Goal: Transaction & Acquisition: Purchase product/service

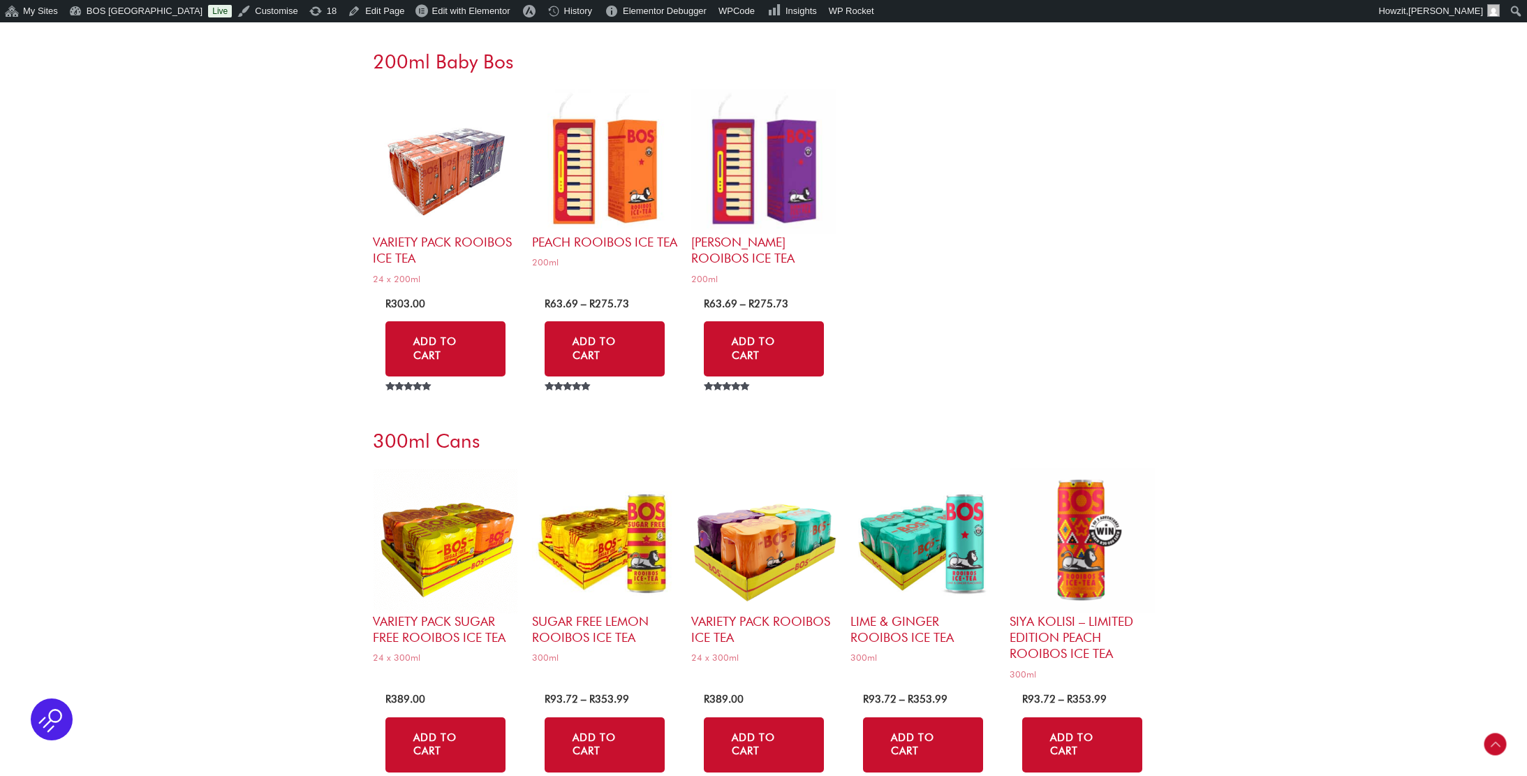
scroll to position [2851, 0]
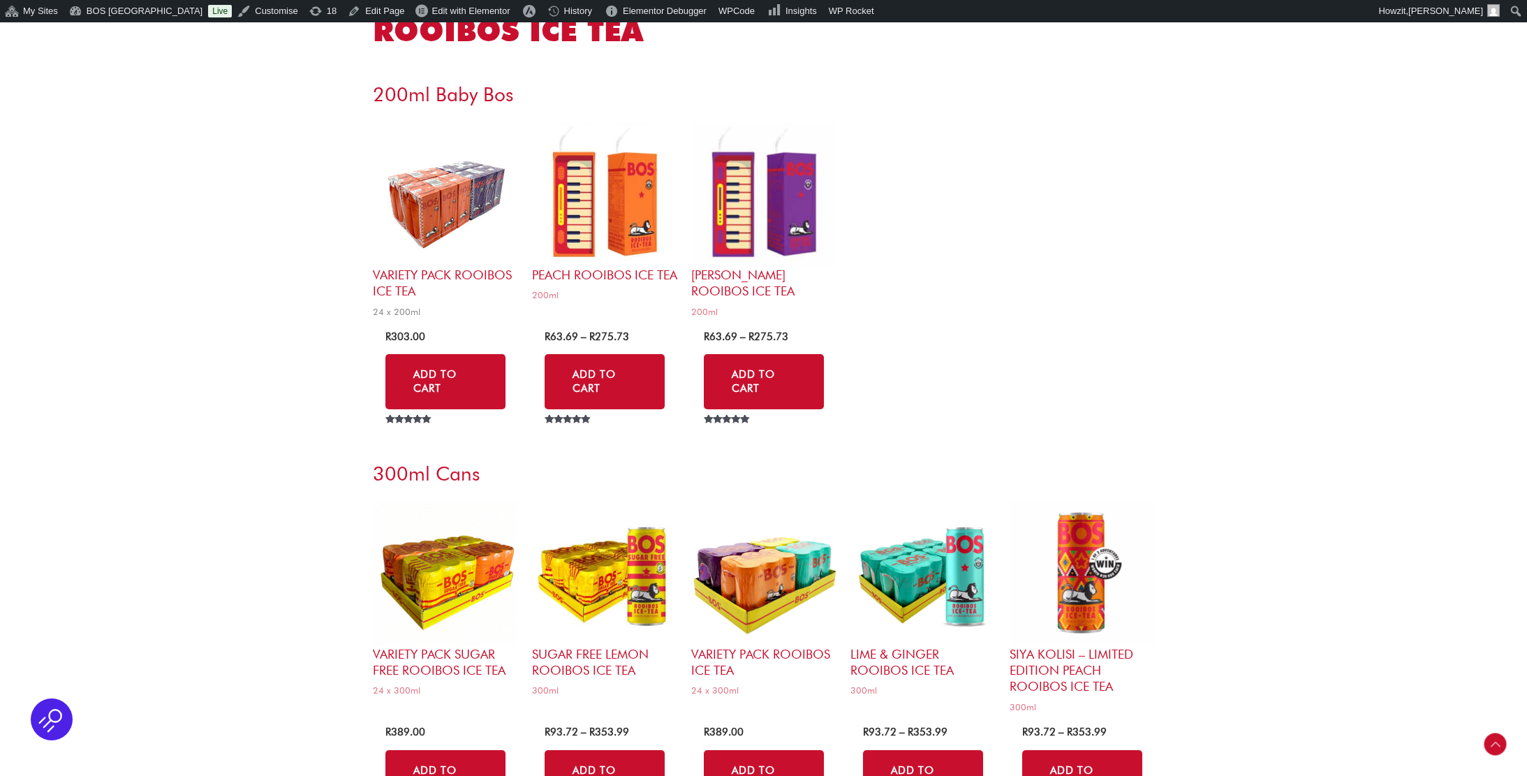
click at [444, 185] on img at bounding box center [445, 193] width 145 height 145
click at [572, 186] on img at bounding box center [604, 193] width 145 height 145
click at [742, 186] on img at bounding box center [763, 193] width 145 height 145
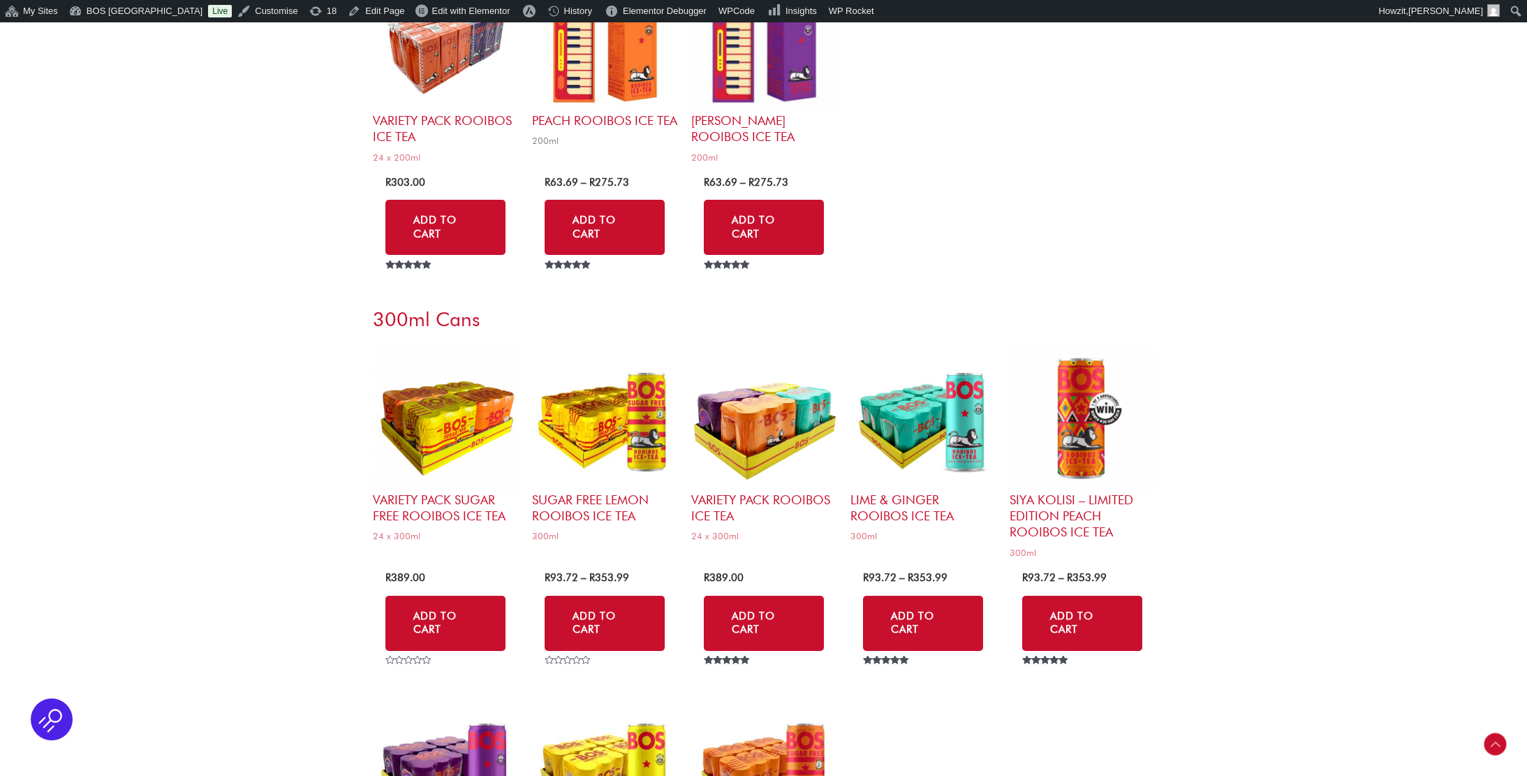
scroll to position [3030, 0]
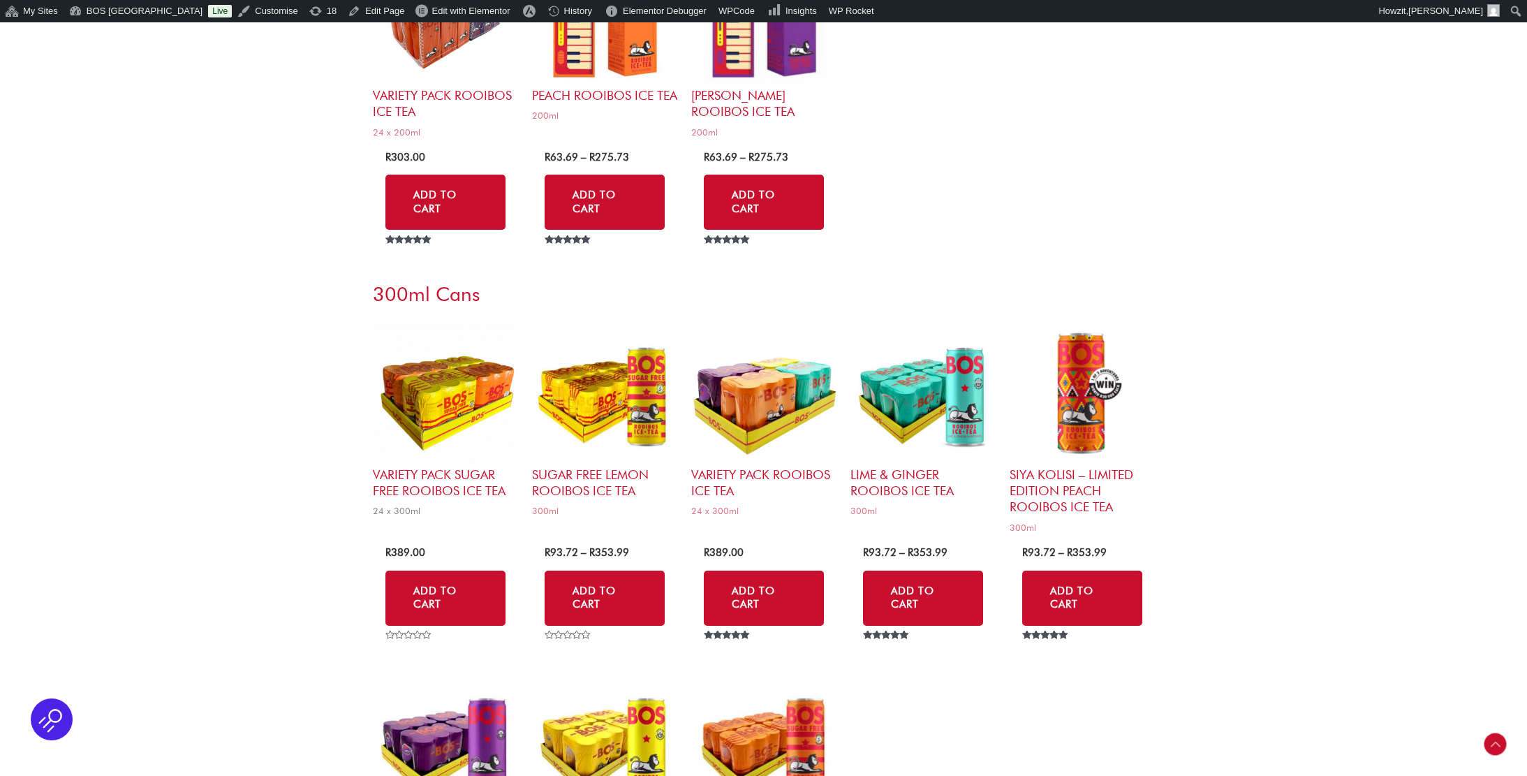
click at [436, 356] on img at bounding box center [445, 393] width 145 height 145
click at [667, 371] on img at bounding box center [604, 393] width 145 height 145
click at [750, 378] on img at bounding box center [763, 393] width 145 height 145
click at [902, 378] on img at bounding box center [922, 393] width 145 height 145
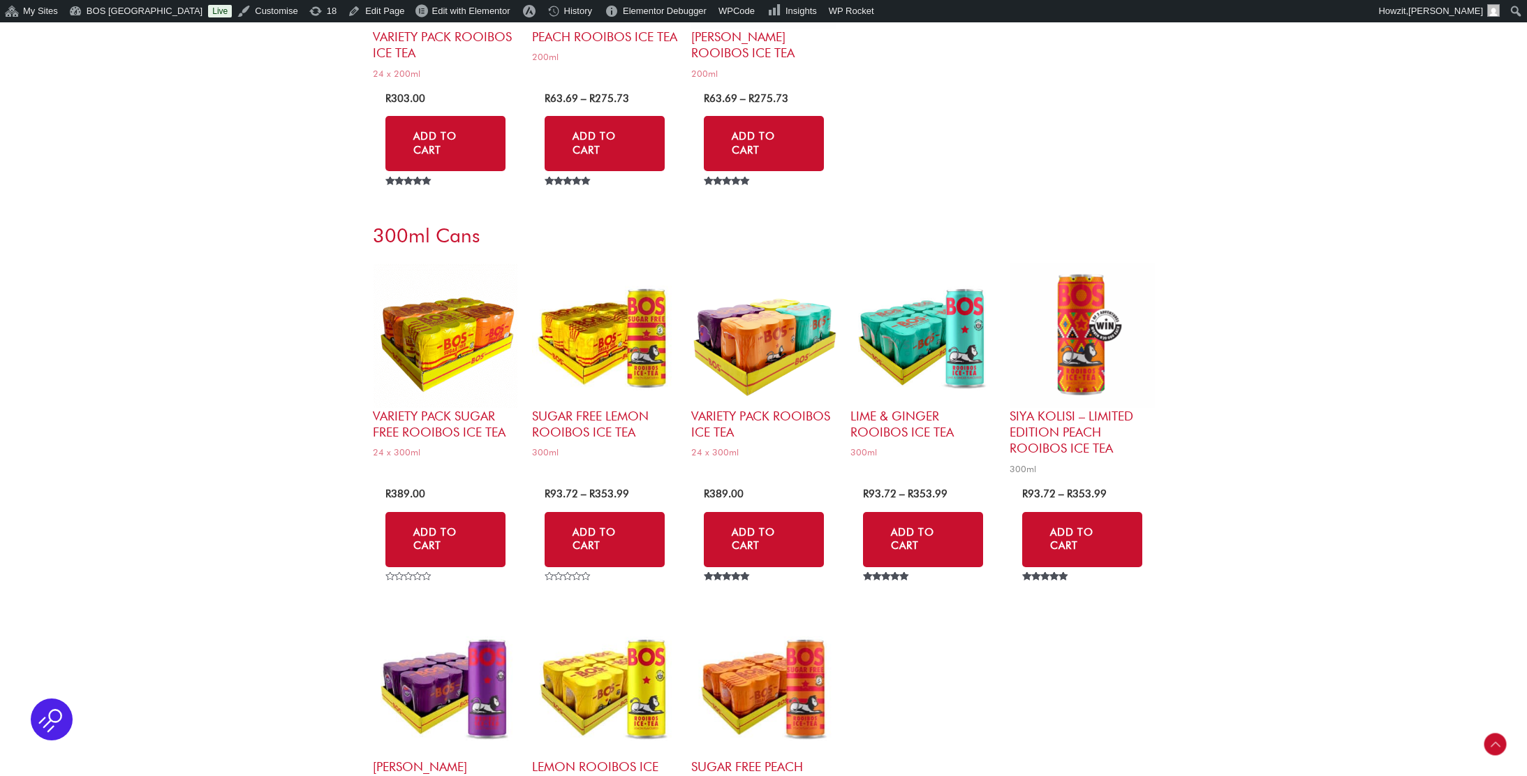
scroll to position [3108, 0]
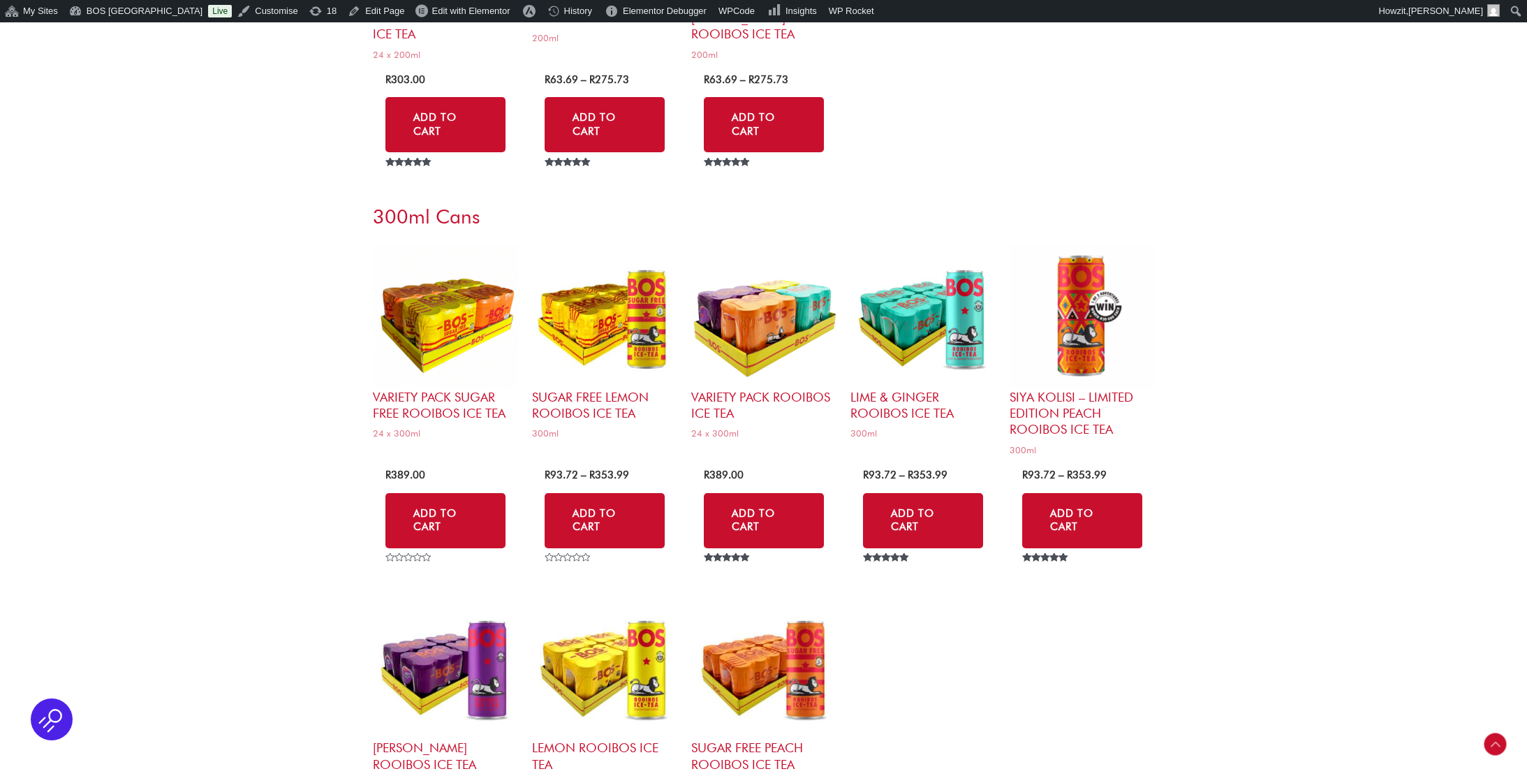
click at [402, 648] on img at bounding box center [445, 666] width 145 height 145
click at [610, 649] on img at bounding box center [604, 666] width 145 height 145
click at [740, 645] on img at bounding box center [763, 666] width 145 height 145
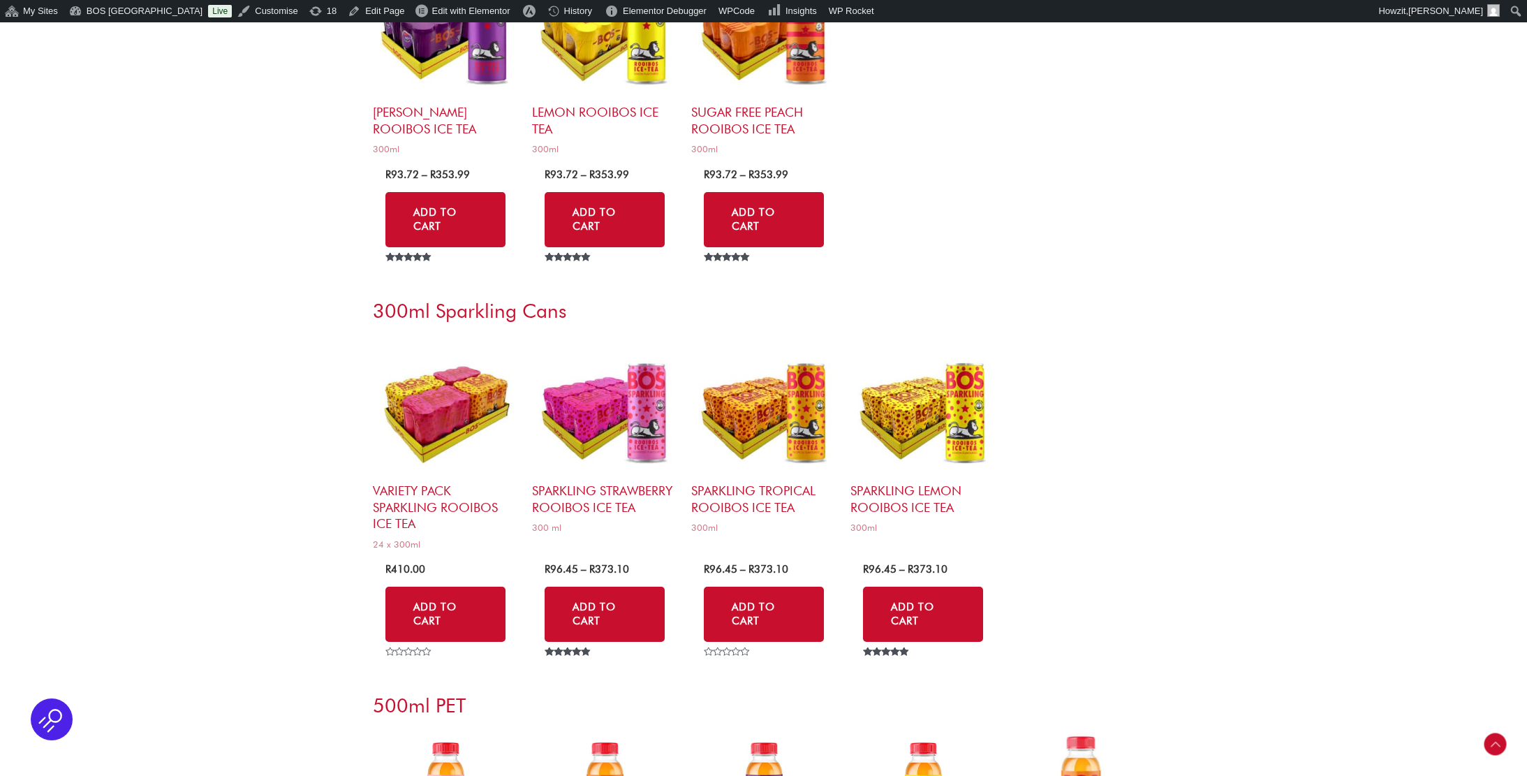
scroll to position [3752, 0]
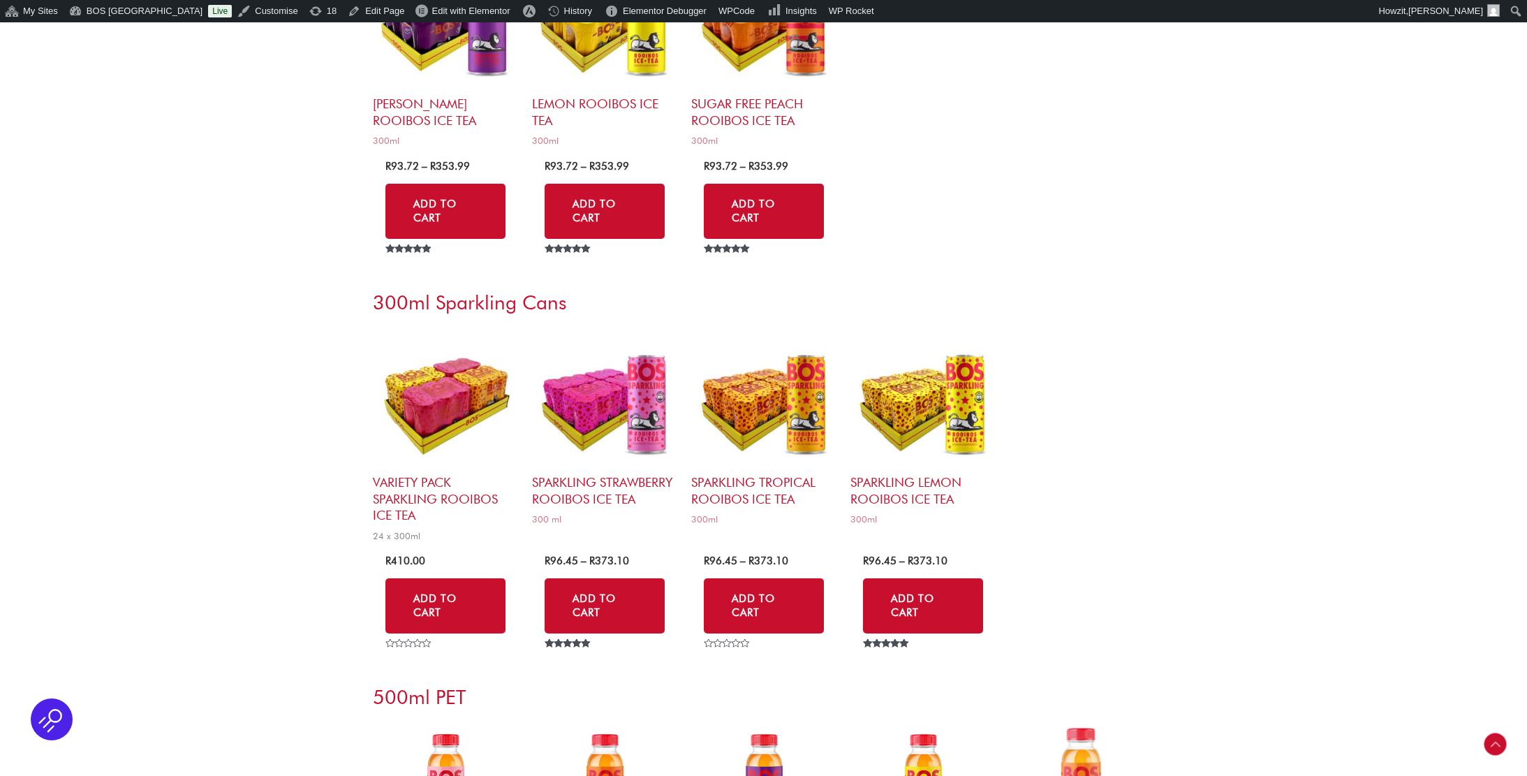
drag, startPoint x: 448, startPoint y: 363, endPoint x: 470, endPoint y: 361, distance: 21.7
click at [448, 363] on img at bounding box center [445, 401] width 145 height 145
click at [605, 361] on img at bounding box center [604, 401] width 145 height 145
click at [771, 369] on img at bounding box center [763, 401] width 145 height 145
click at [922, 374] on img at bounding box center [922, 401] width 145 height 145
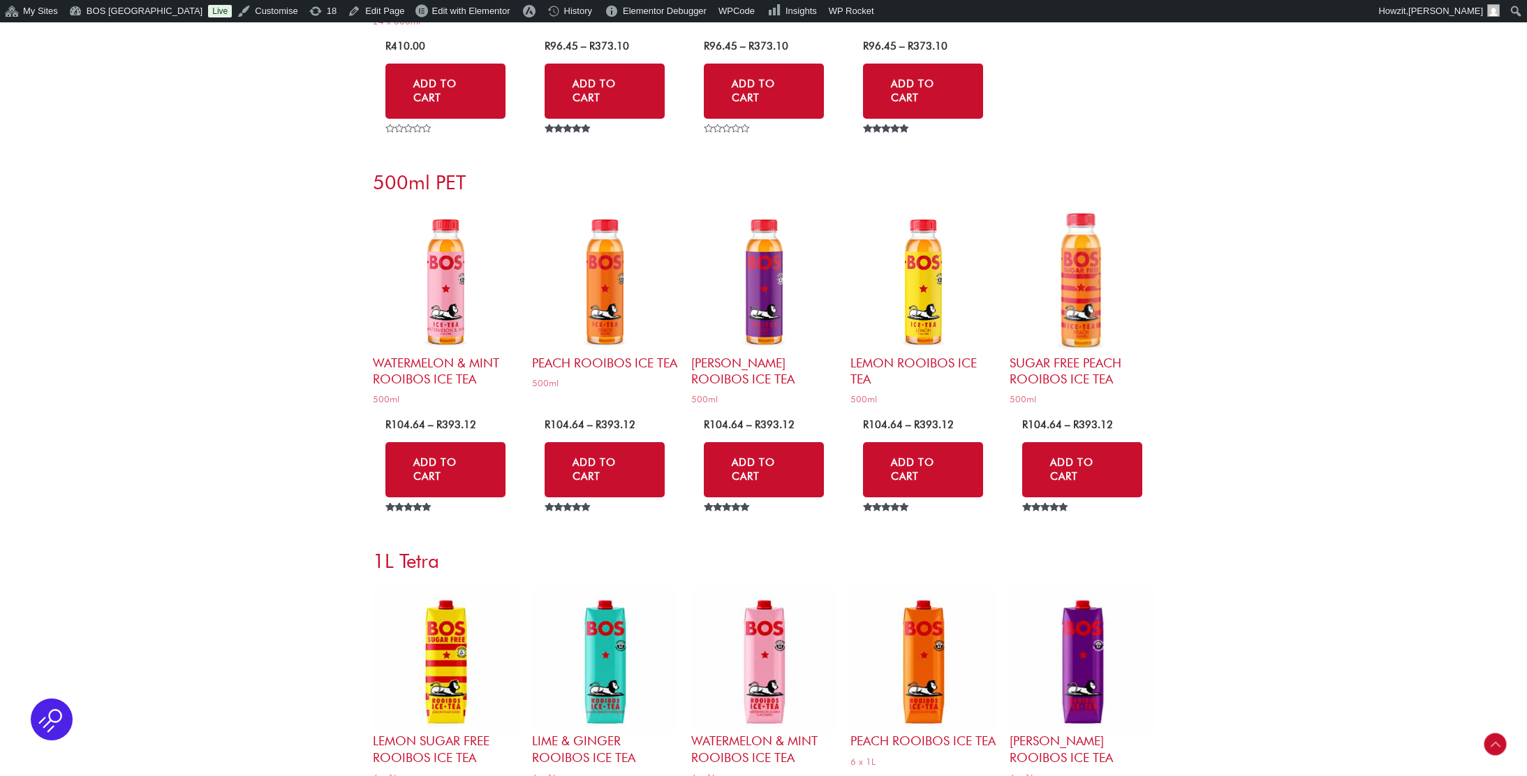
scroll to position [4267, 0]
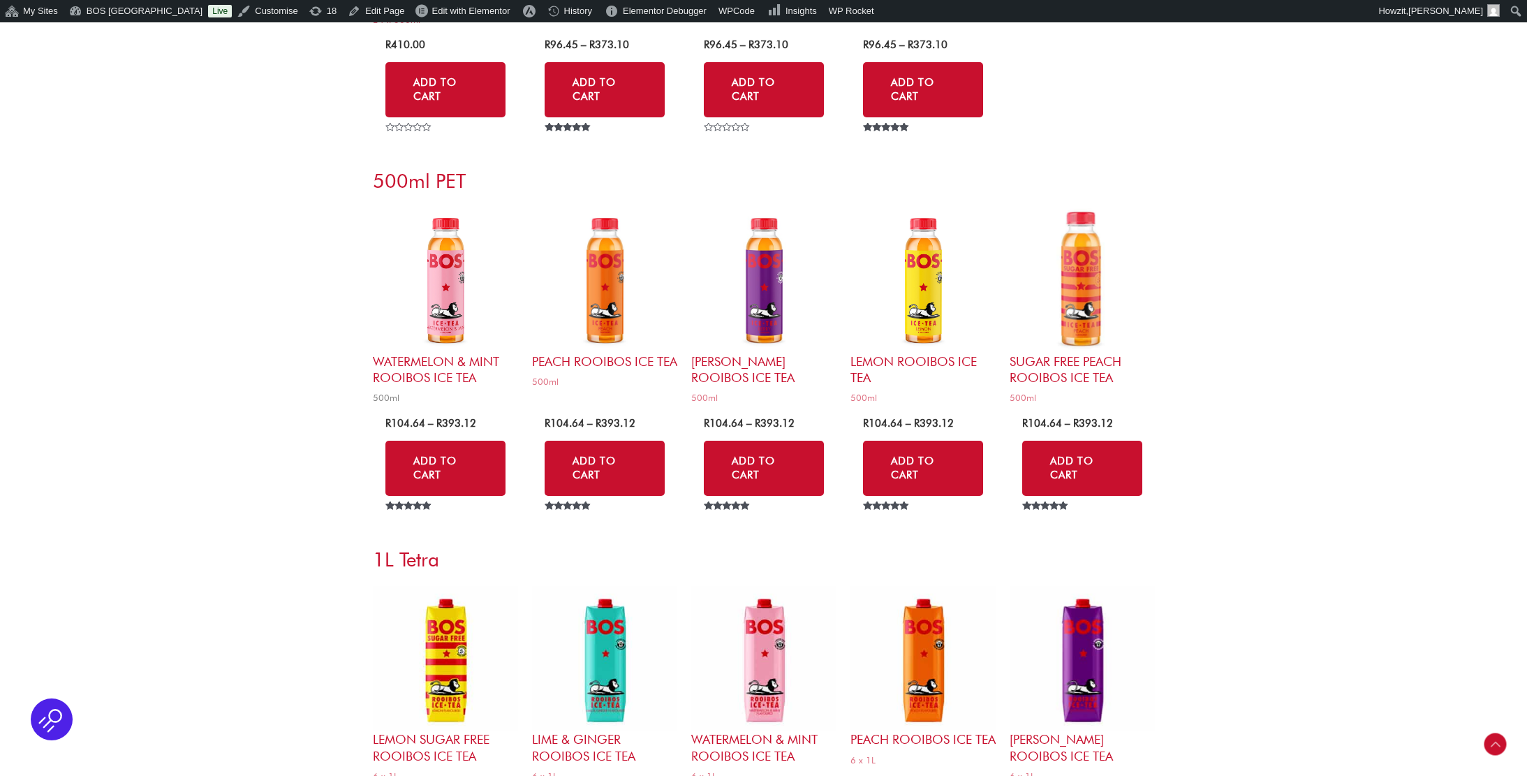
click at [442, 262] on img at bounding box center [445, 280] width 145 height 145
click at [597, 261] on img at bounding box center [604, 280] width 145 height 145
click at [760, 263] on img at bounding box center [763, 280] width 145 height 145
click at [910, 264] on img at bounding box center [922, 280] width 145 height 145
click at [1077, 269] on img at bounding box center [1082, 280] width 145 height 145
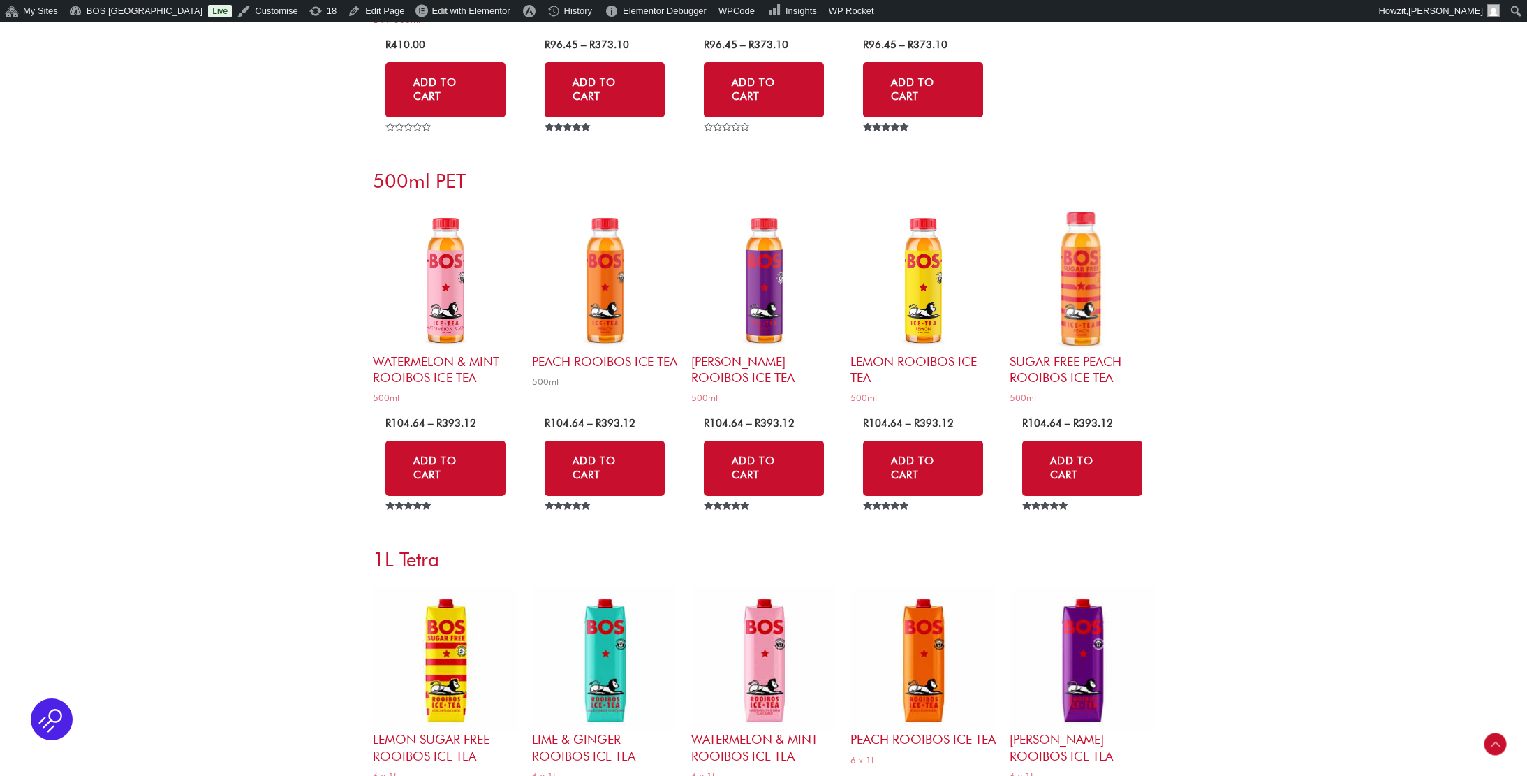
click at [616, 274] on img at bounding box center [604, 280] width 145 height 145
click at [445, 271] on img at bounding box center [445, 280] width 145 height 145
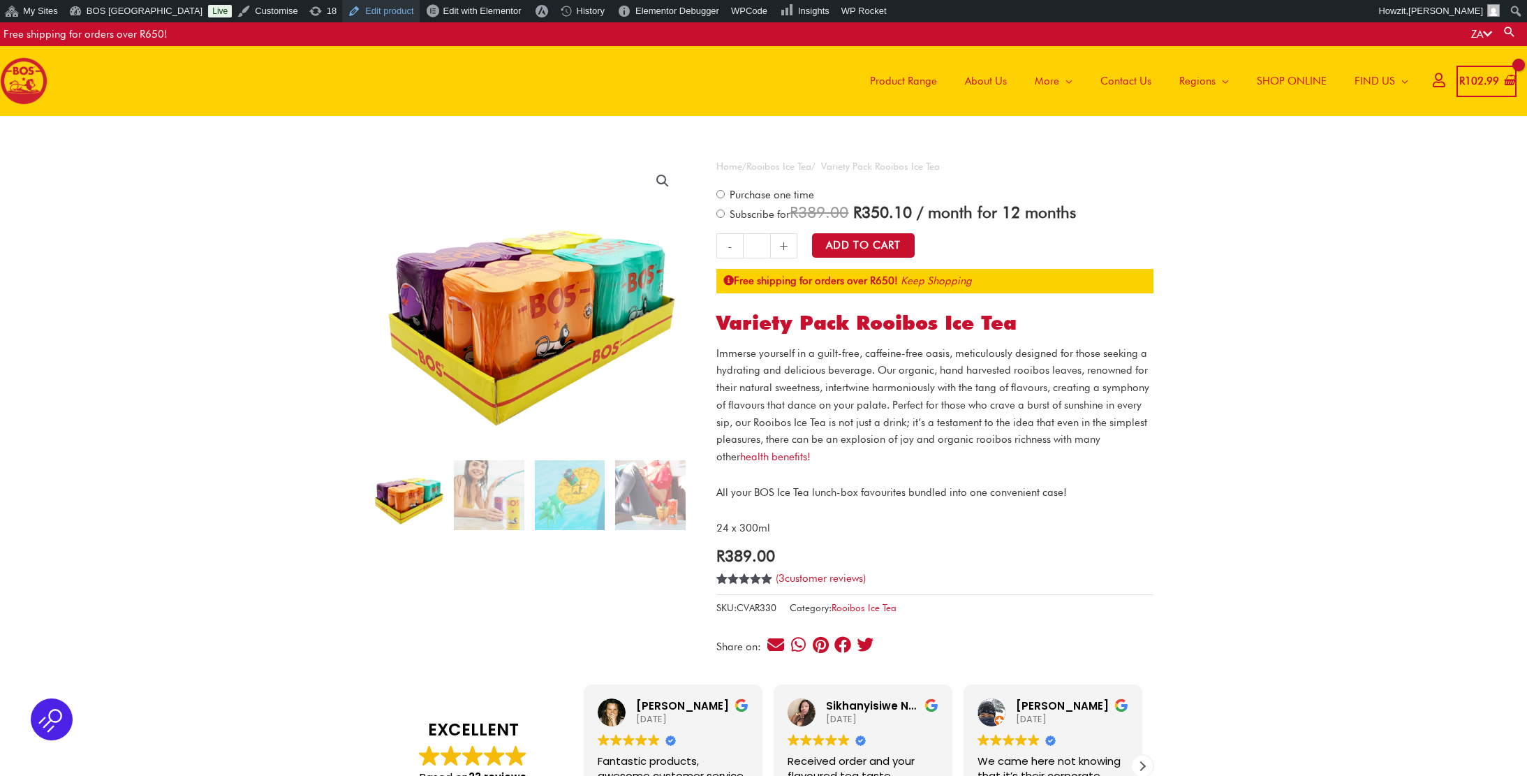
click at [350, 7] on link "Edit product" at bounding box center [380, 11] width 77 height 22
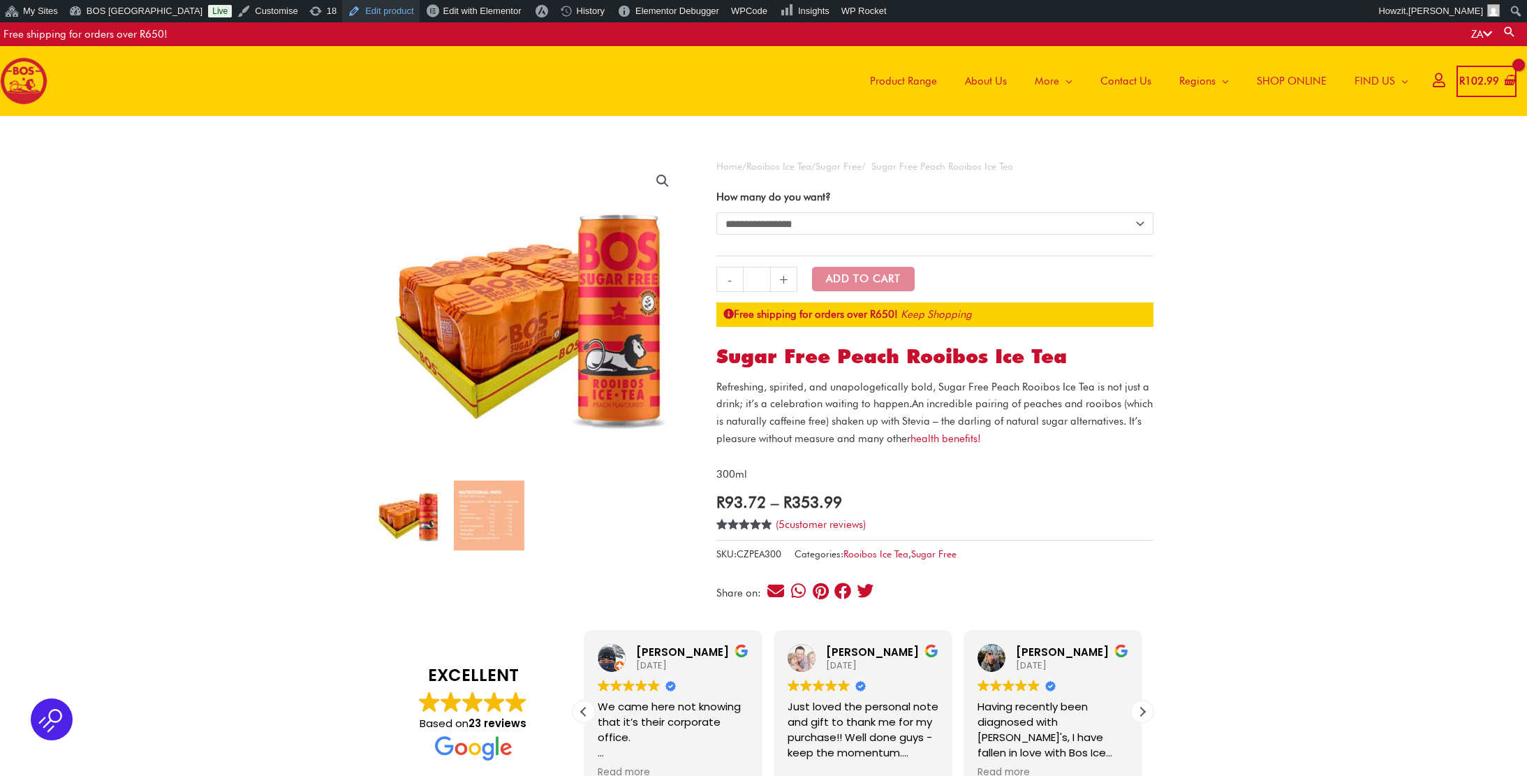
click at [360, 18] on link "Edit product" at bounding box center [380, 11] width 77 height 22
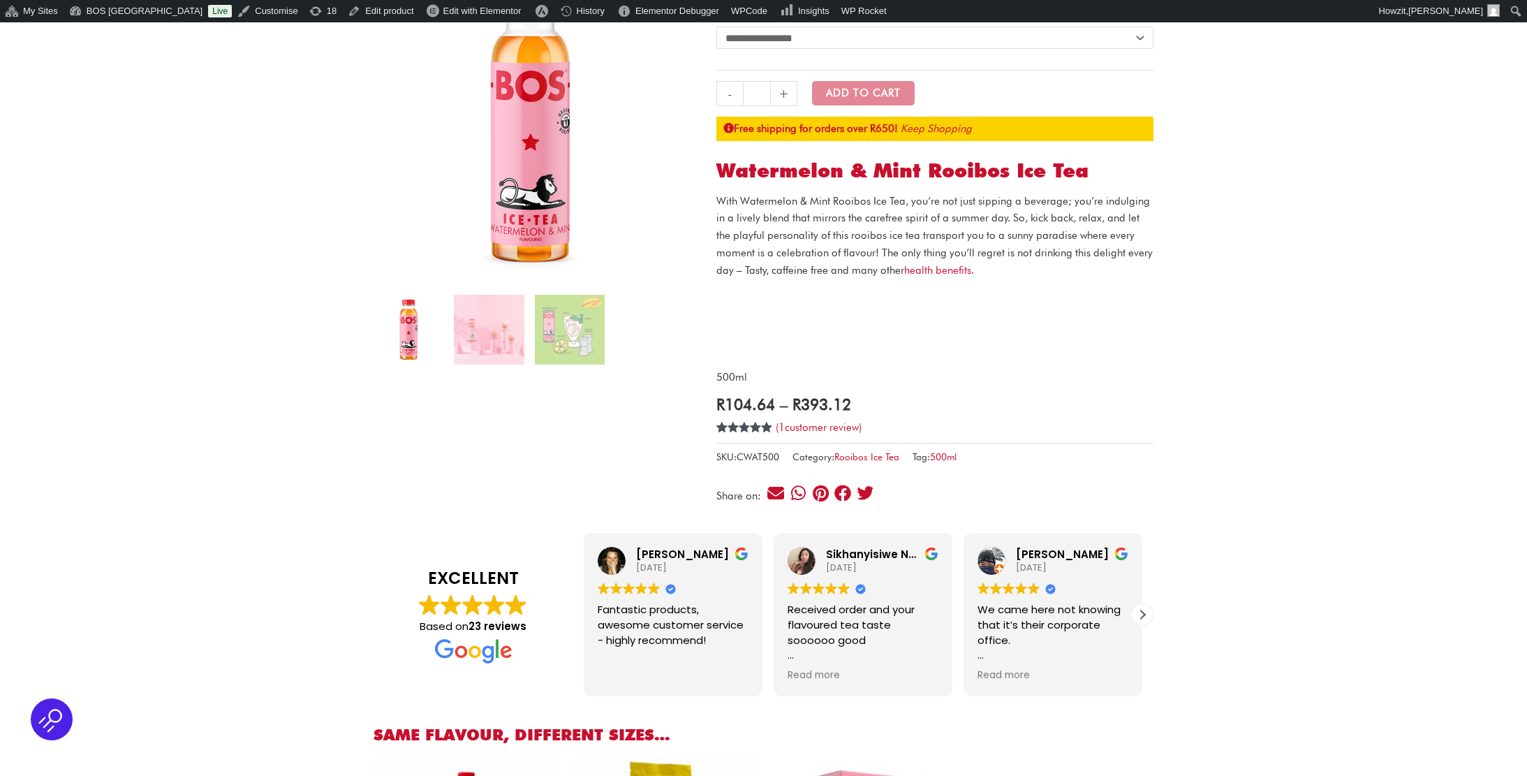
scroll to position [186, 0]
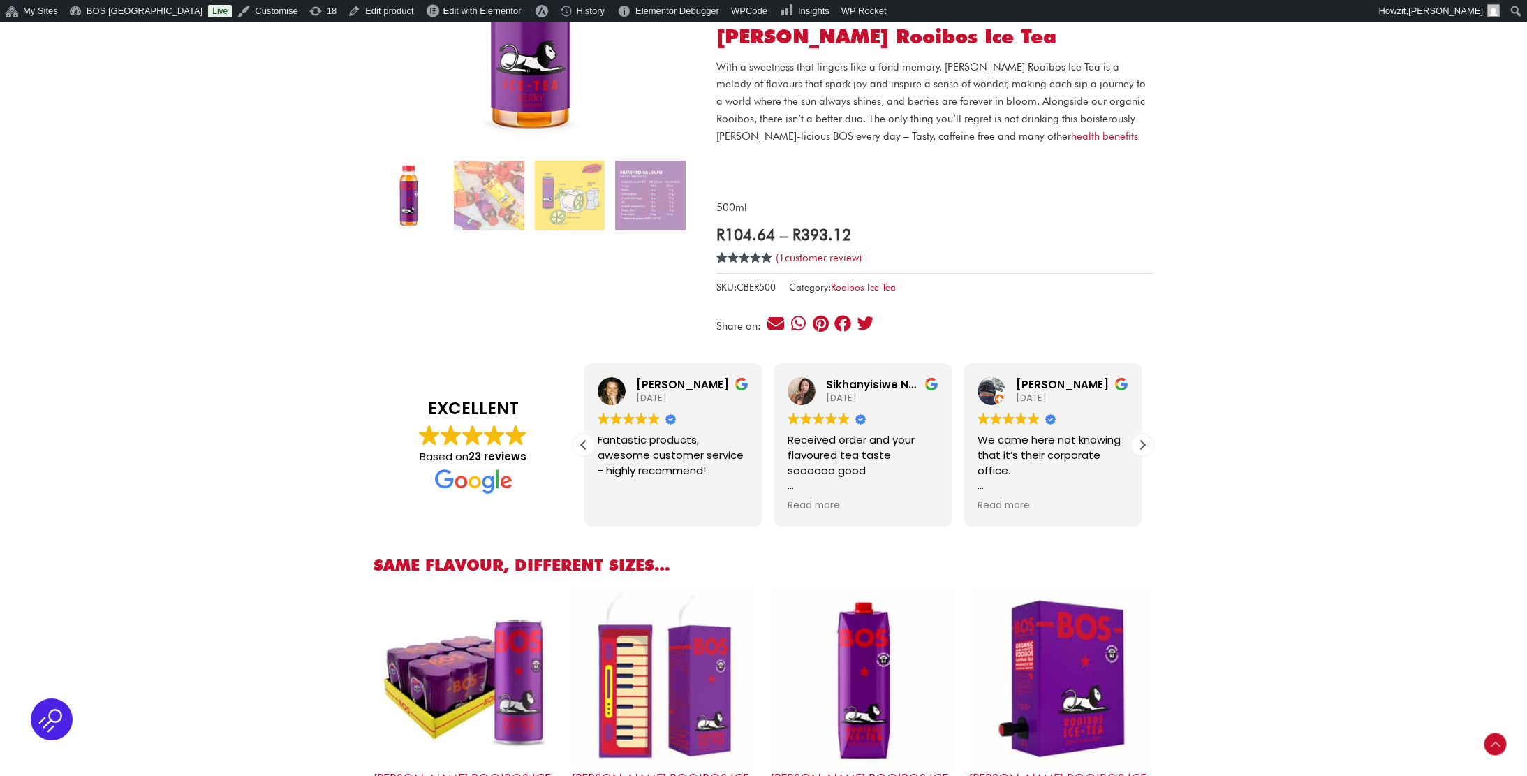
scroll to position [390, 0]
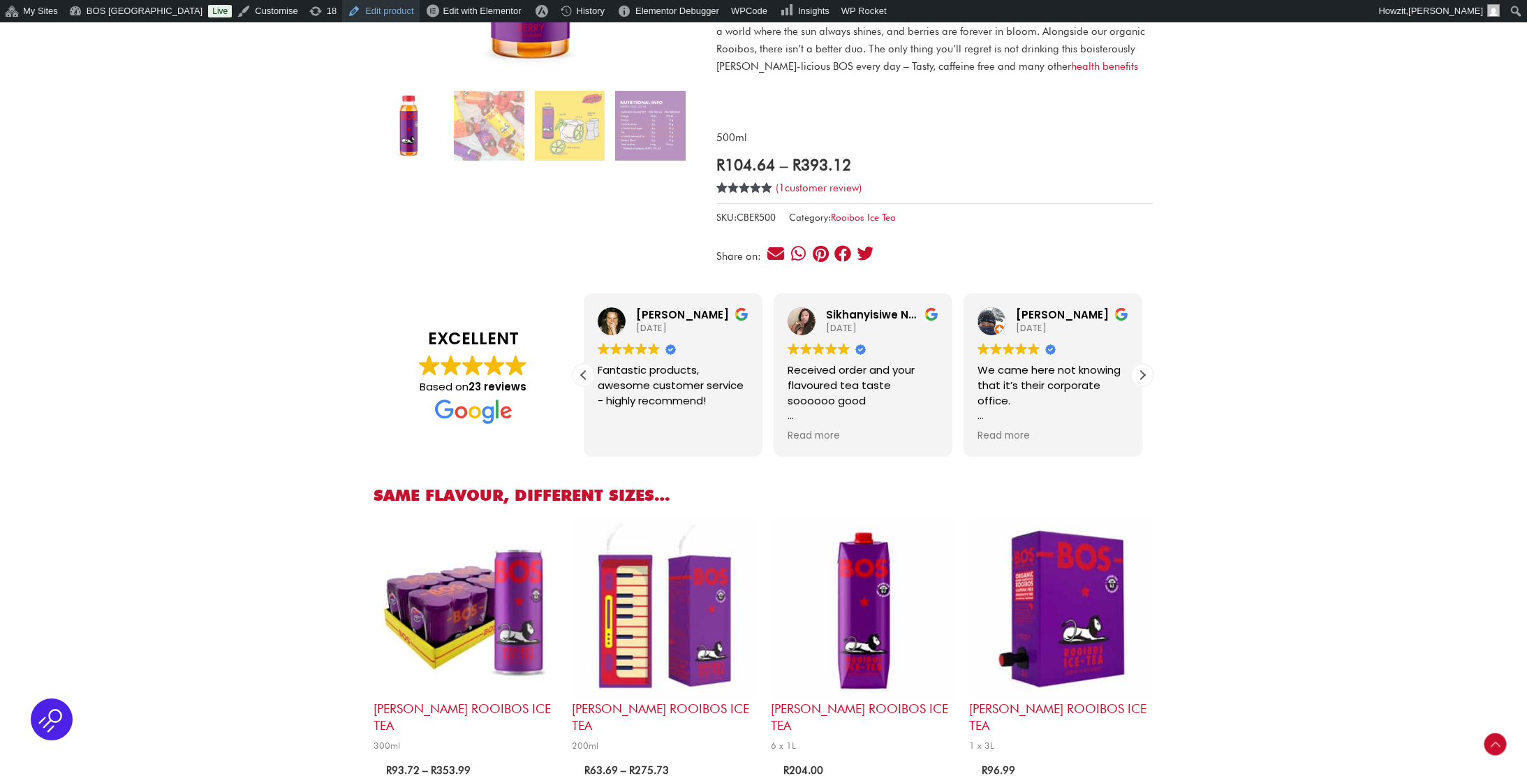
click at [357, 10] on link "Edit product" at bounding box center [380, 11] width 77 height 22
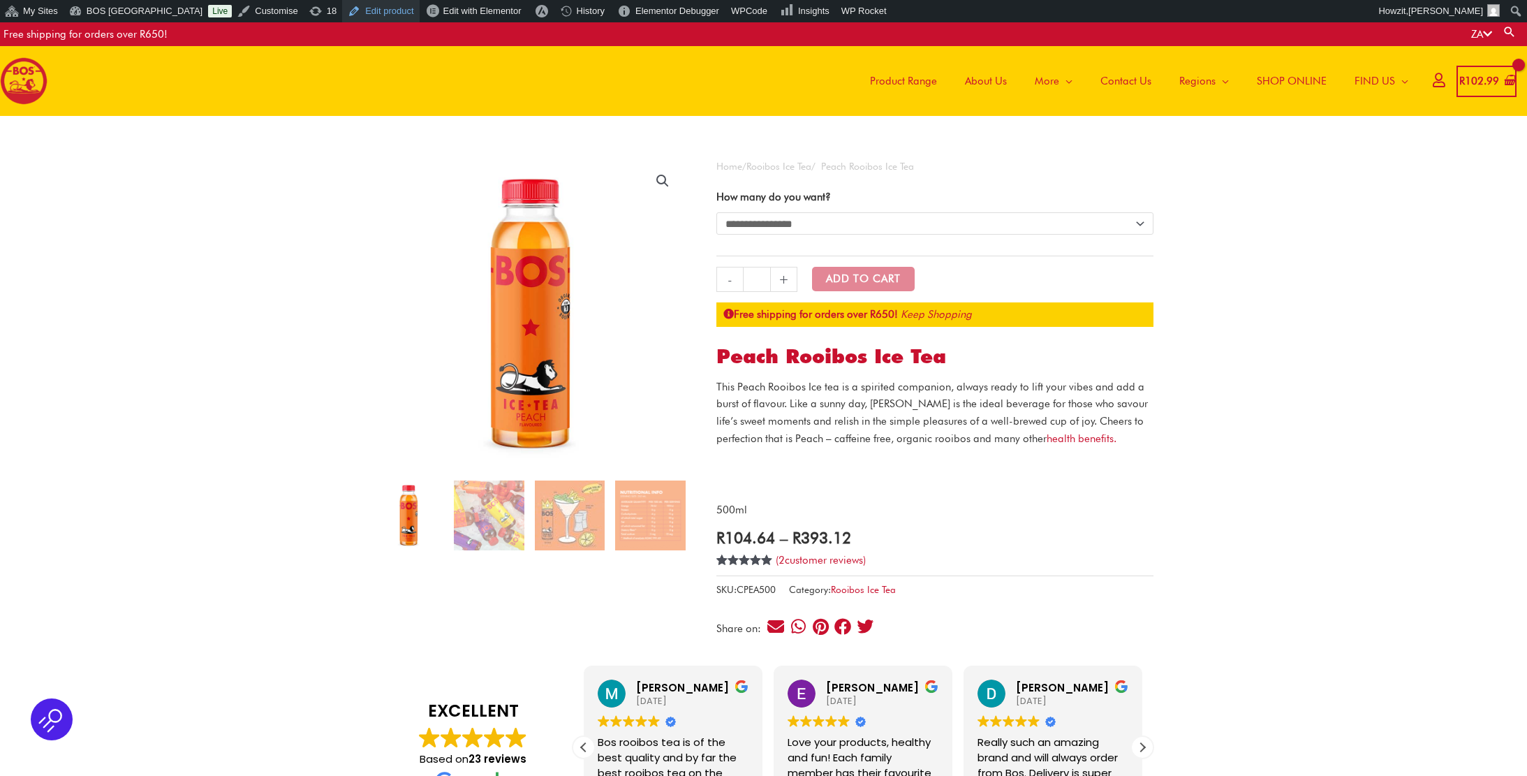
click at [350, 13] on link "Edit product" at bounding box center [380, 11] width 77 height 22
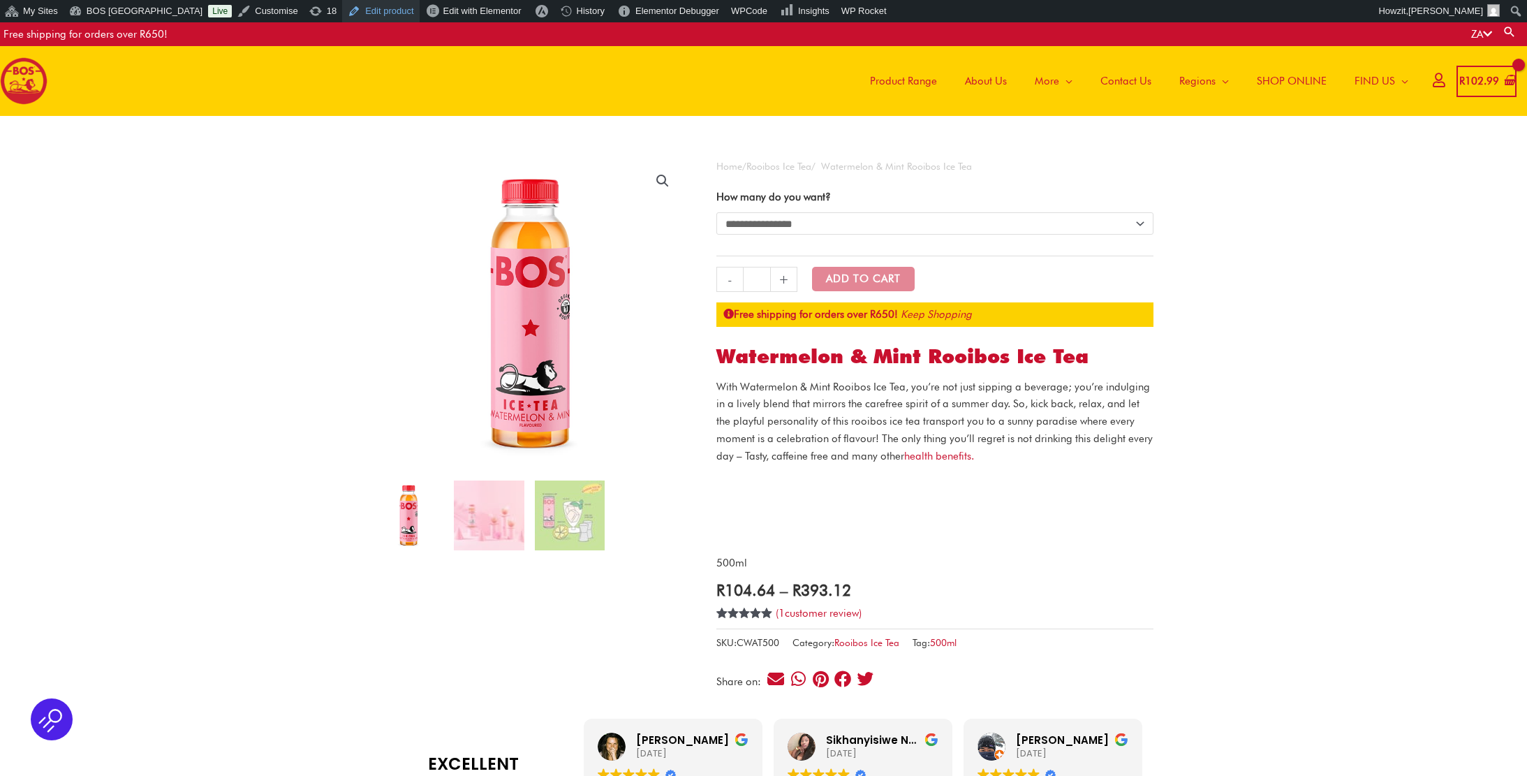
click at [351, 13] on link "Edit product" at bounding box center [380, 11] width 77 height 22
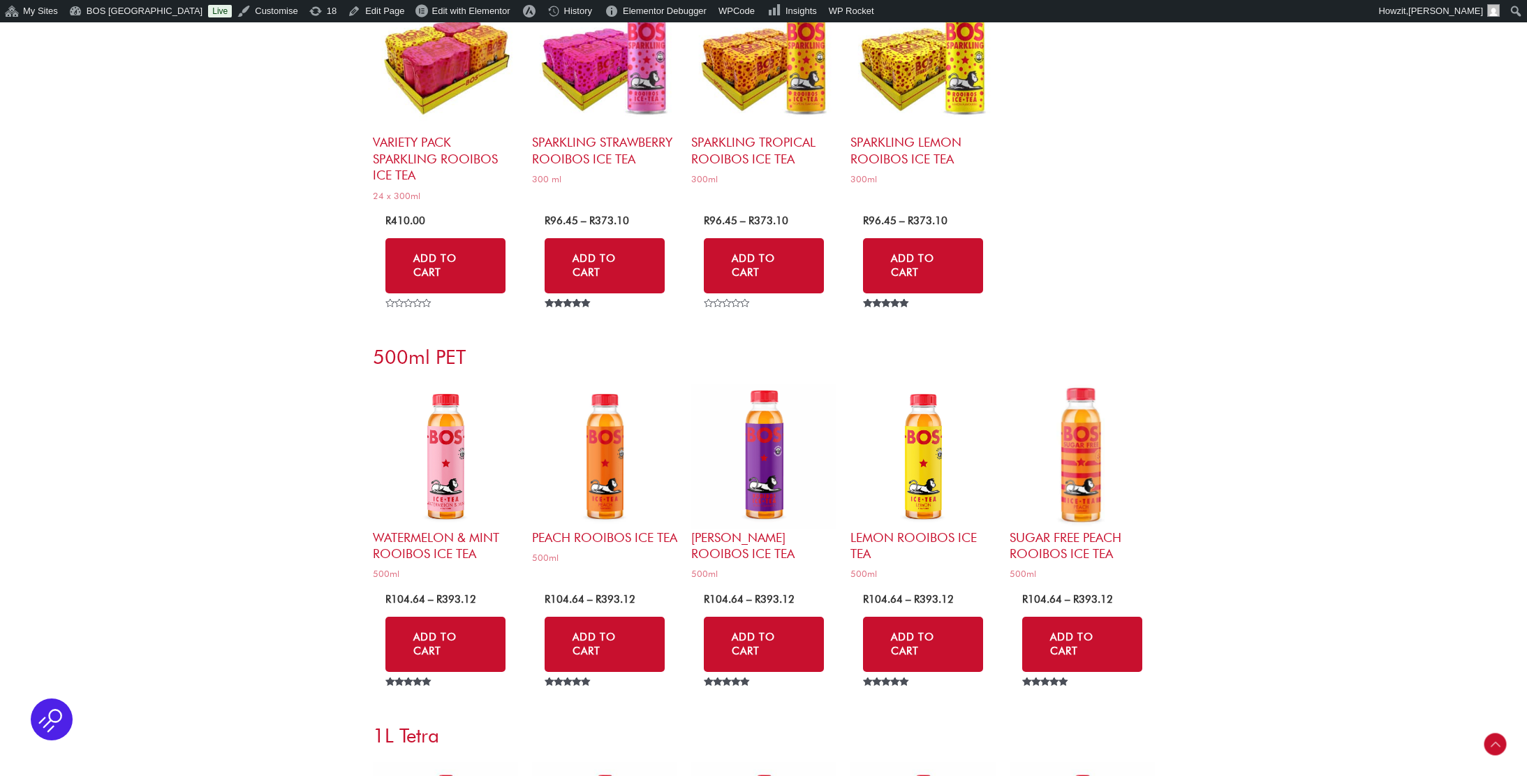
scroll to position [4154, 0]
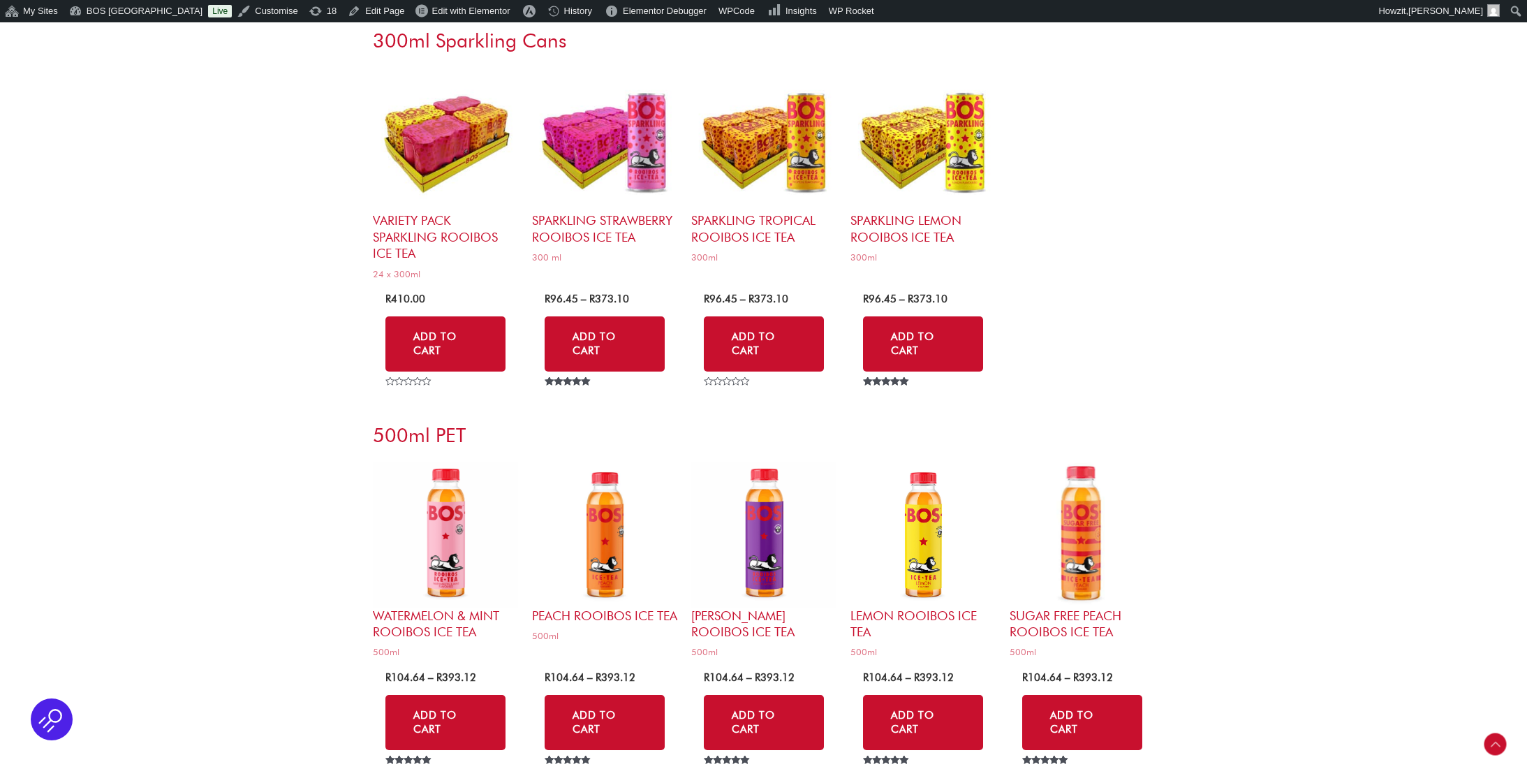
scroll to position [4119, 0]
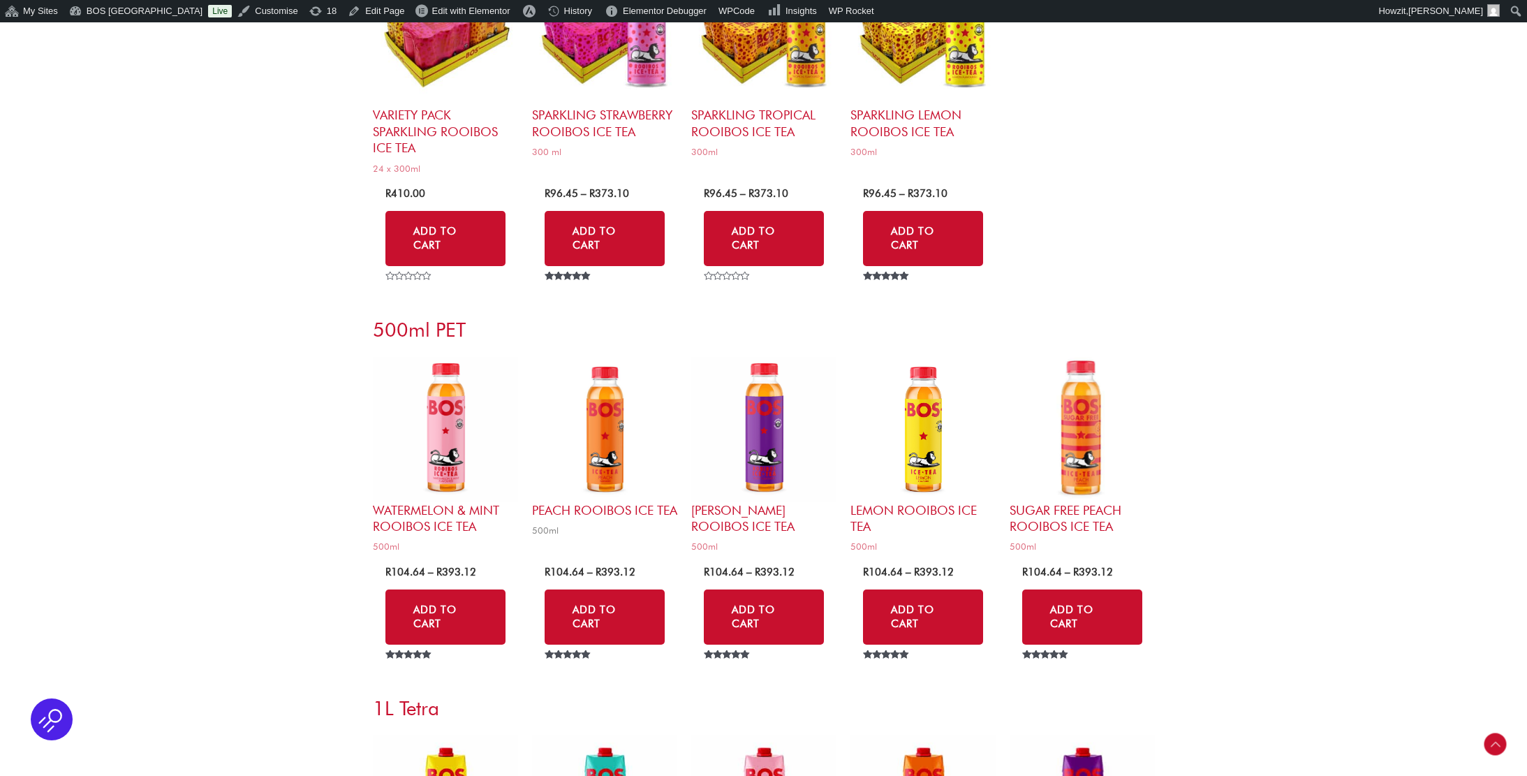
click at [608, 416] on img at bounding box center [604, 429] width 145 height 145
click at [932, 415] on img at bounding box center [922, 429] width 145 height 145
click at [1082, 417] on img at bounding box center [1082, 429] width 145 height 145
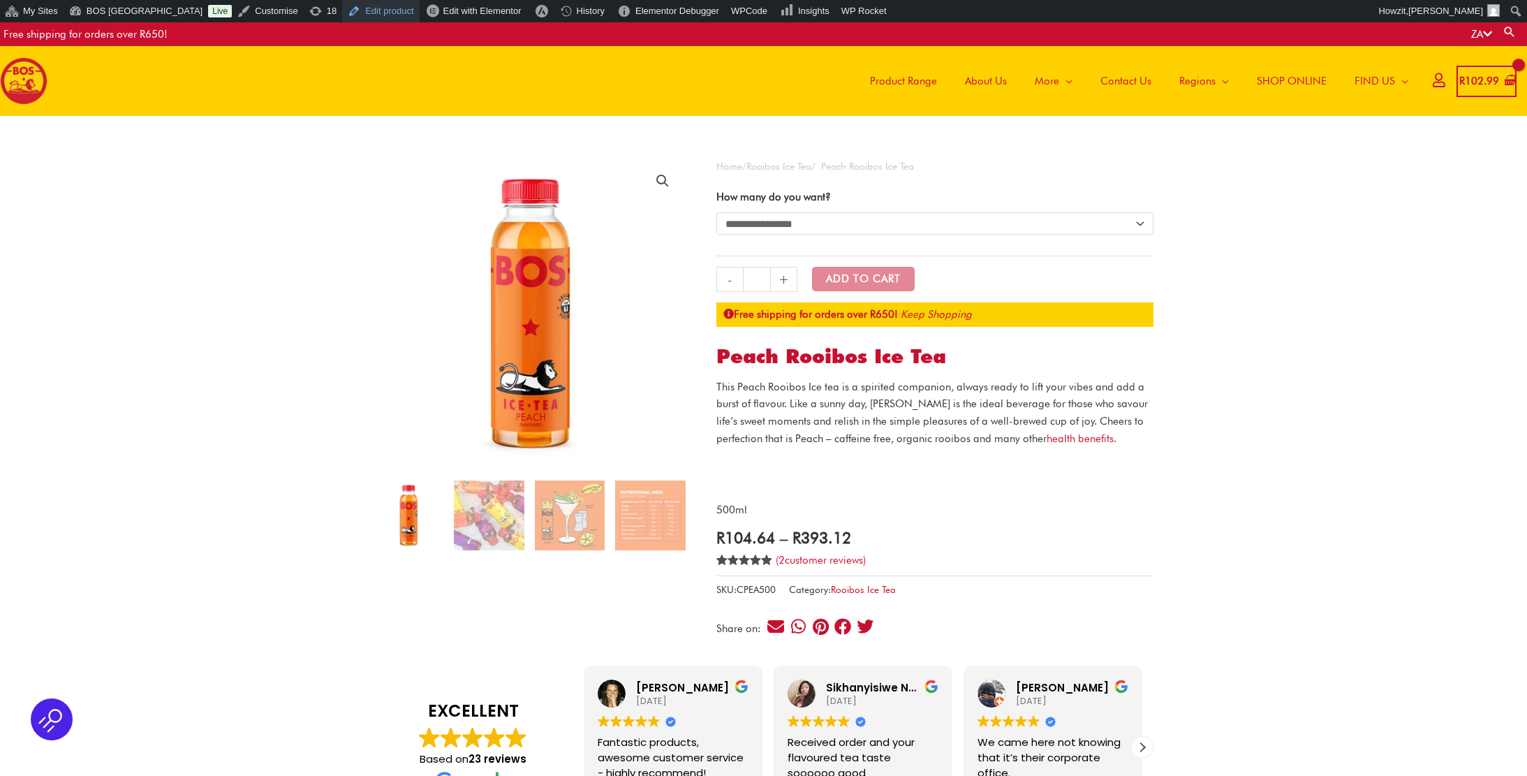
click at [344, 8] on link "Edit product" at bounding box center [380, 11] width 77 height 22
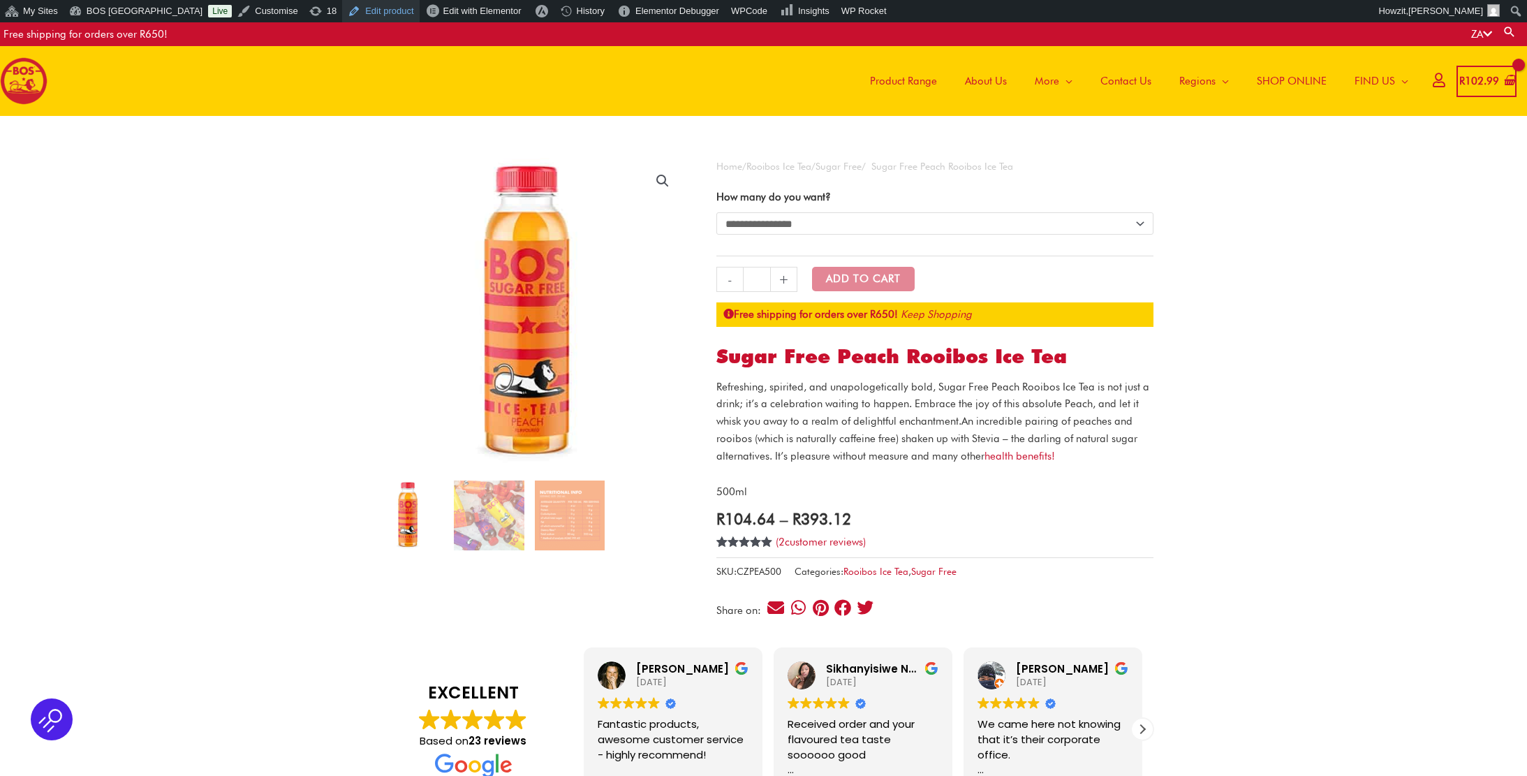
click at [346, 10] on link "Edit product" at bounding box center [380, 11] width 77 height 22
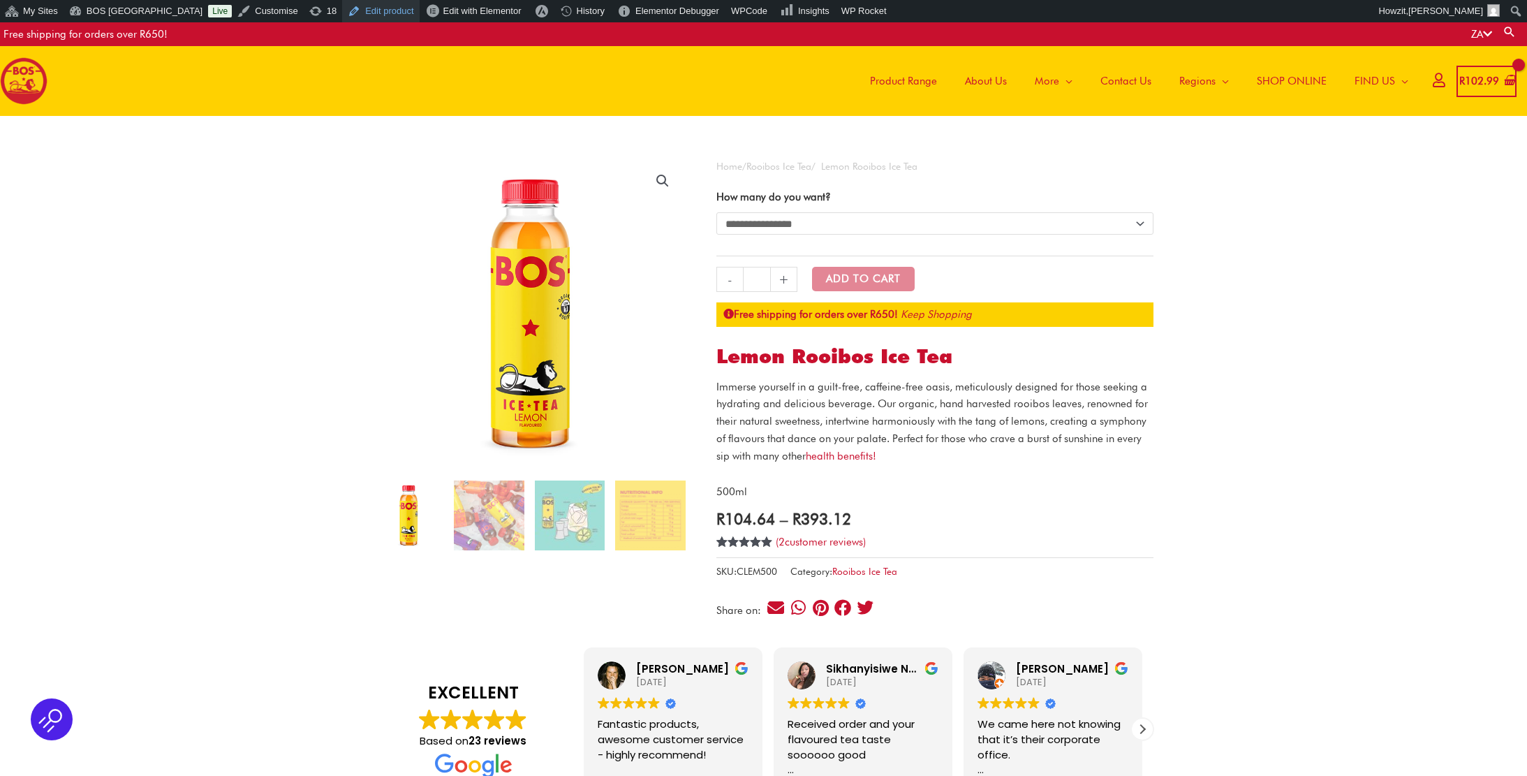
click at [369, 9] on link "Edit product" at bounding box center [380, 11] width 77 height 22
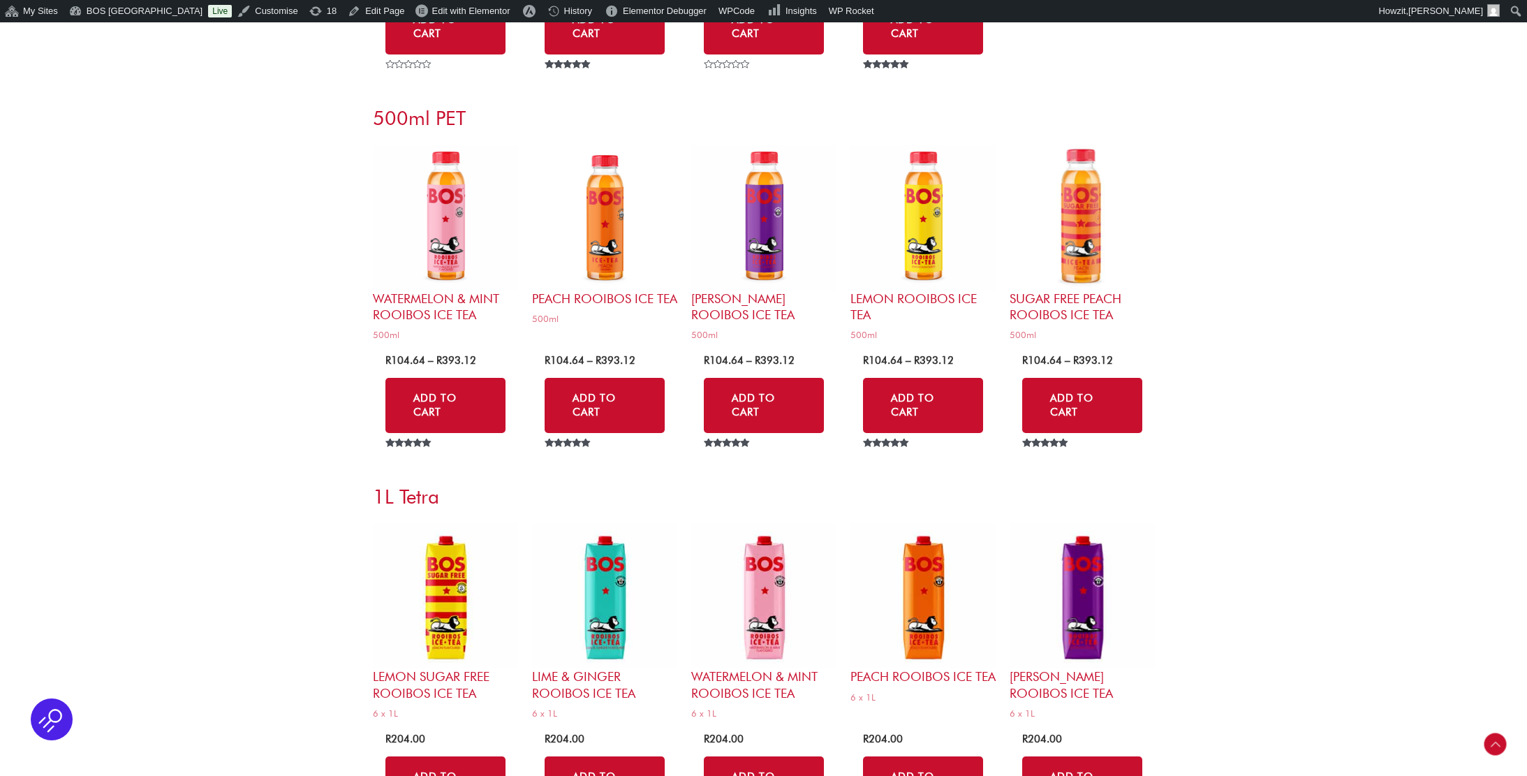
scroll to position [4254, 0]
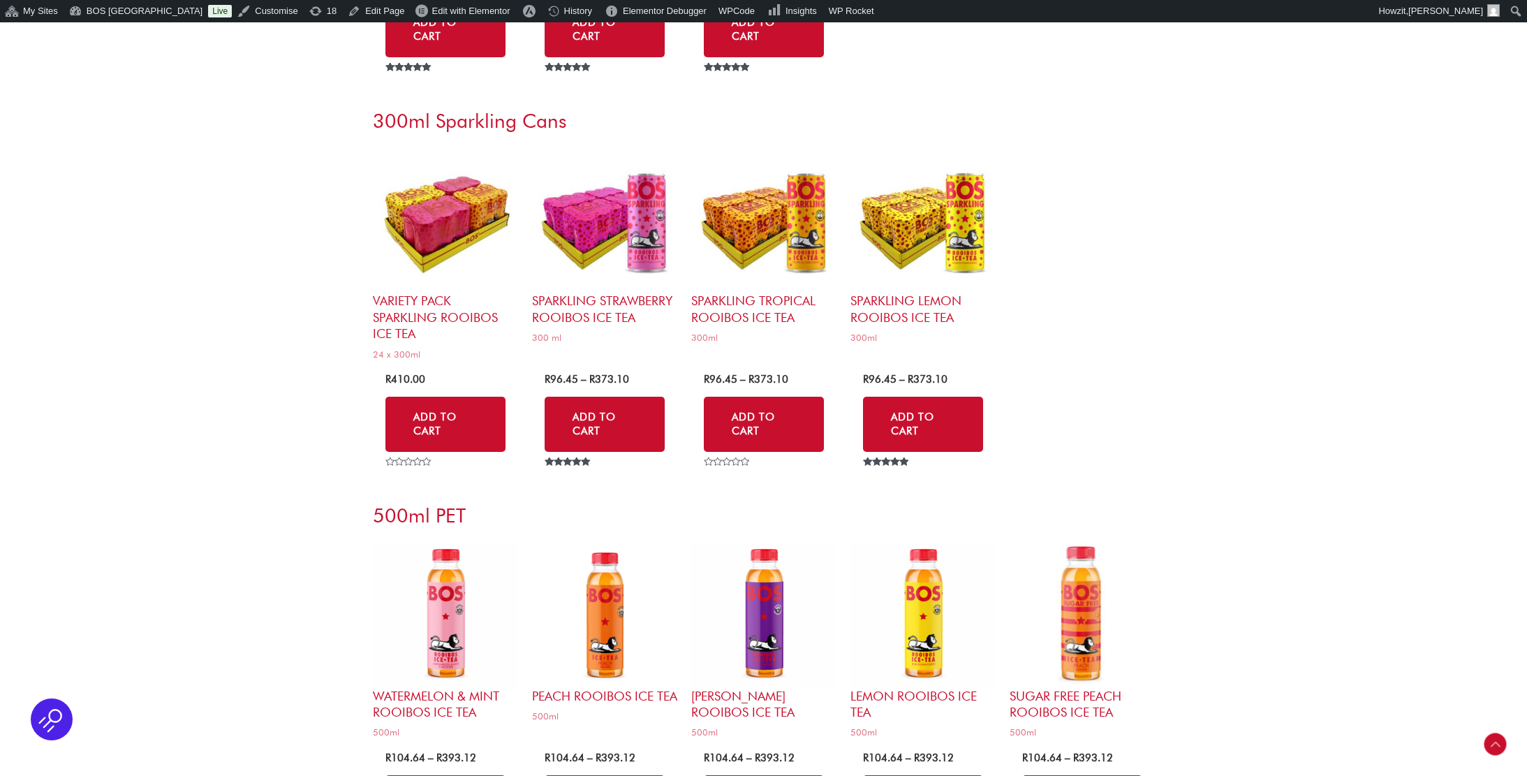
scroll to position [4011, 0]
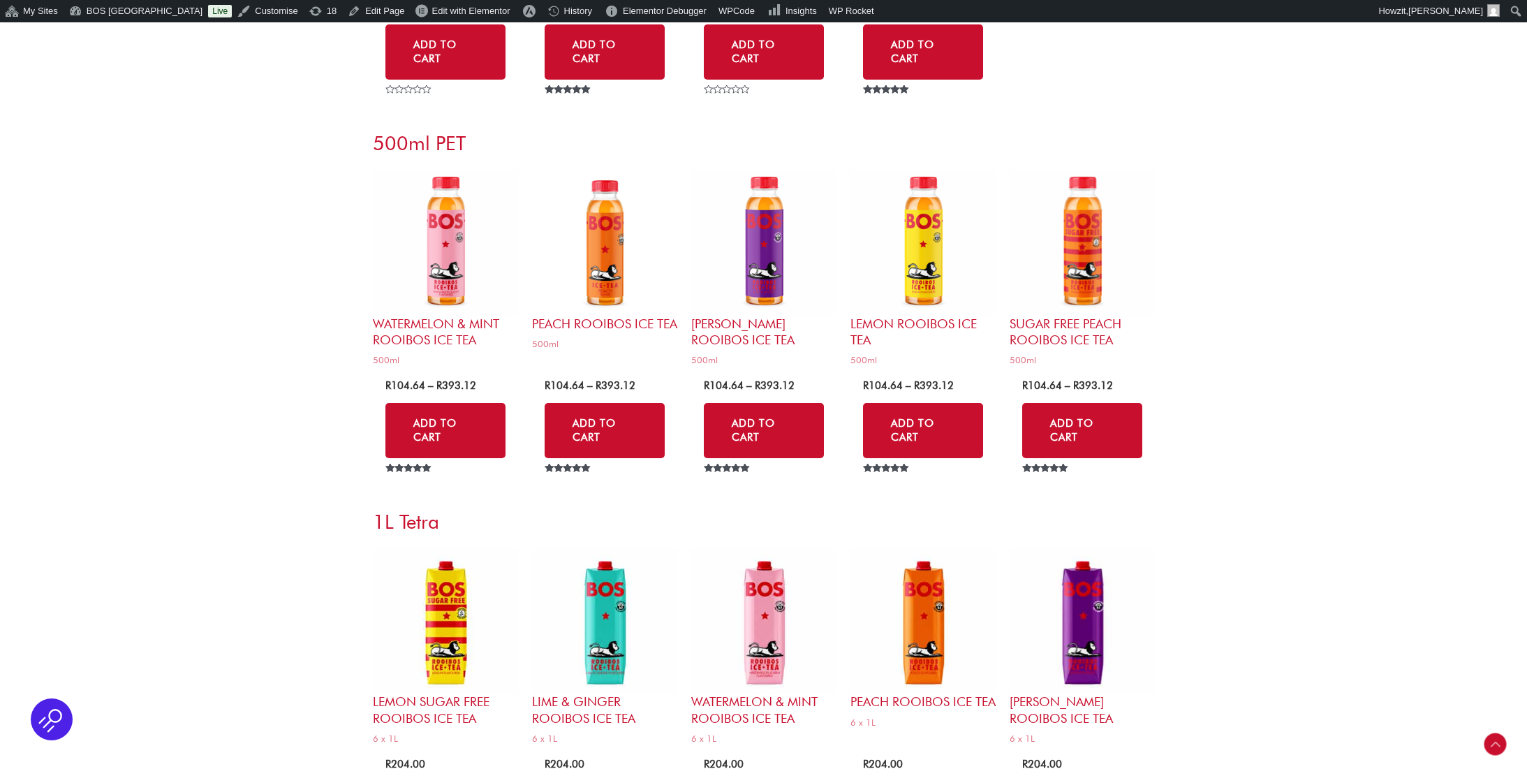
scroll to position [4339, 0]
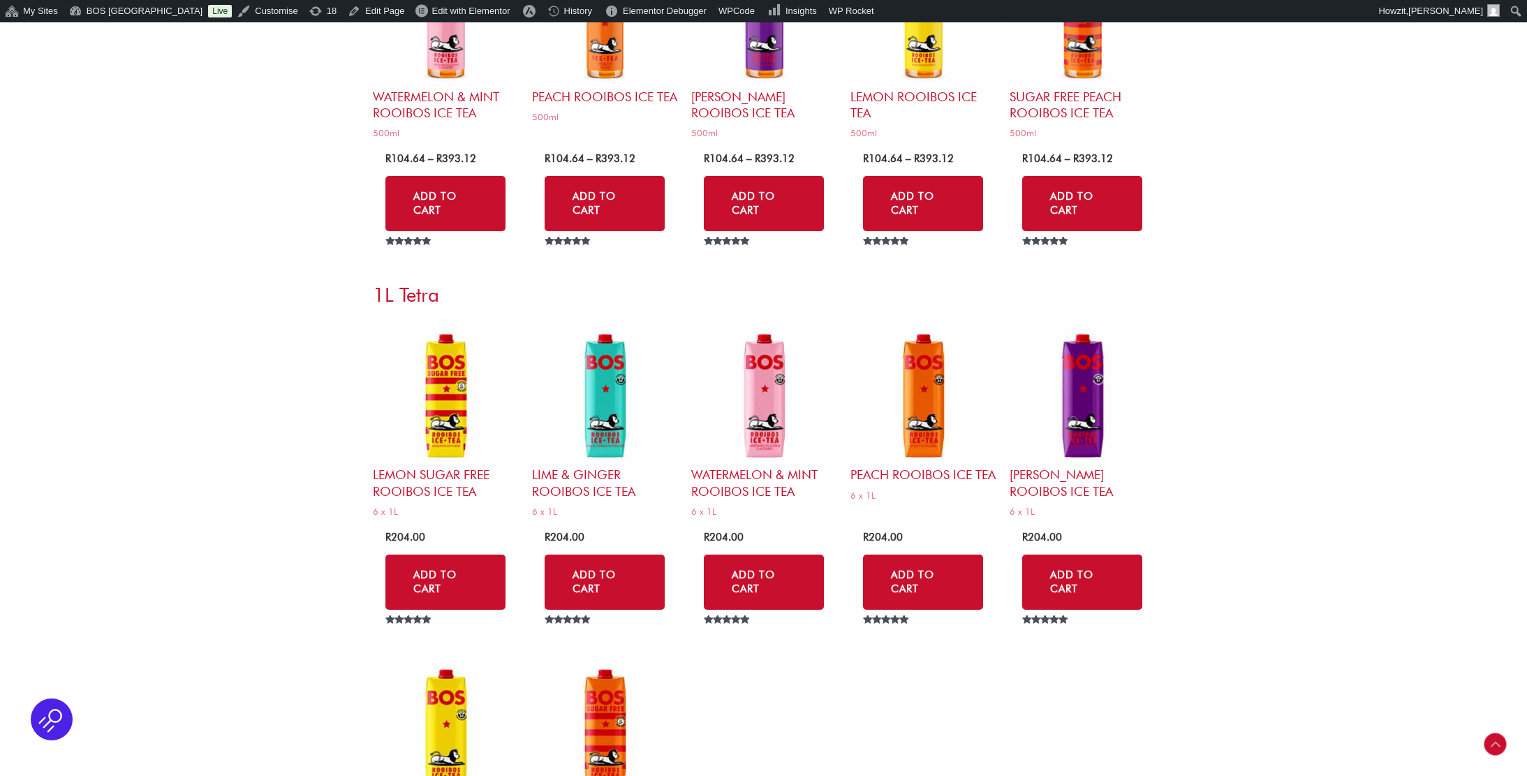
scroll to position [4533, 0]
drag, startPoint x: 440, startPoint y: 359, endPoint x: 479, endPoint y: 355, distance: 39.3
click at [440, 358] on img at bounding box center [445, 392] width 145 height 145
click at [605, 362] on img at bounding box center [604, 392] width 145 height 145
drag, startPoint x: 753, startPoint y: 367, endPoint x: 806, endPoint y: 368, distance: 52.4
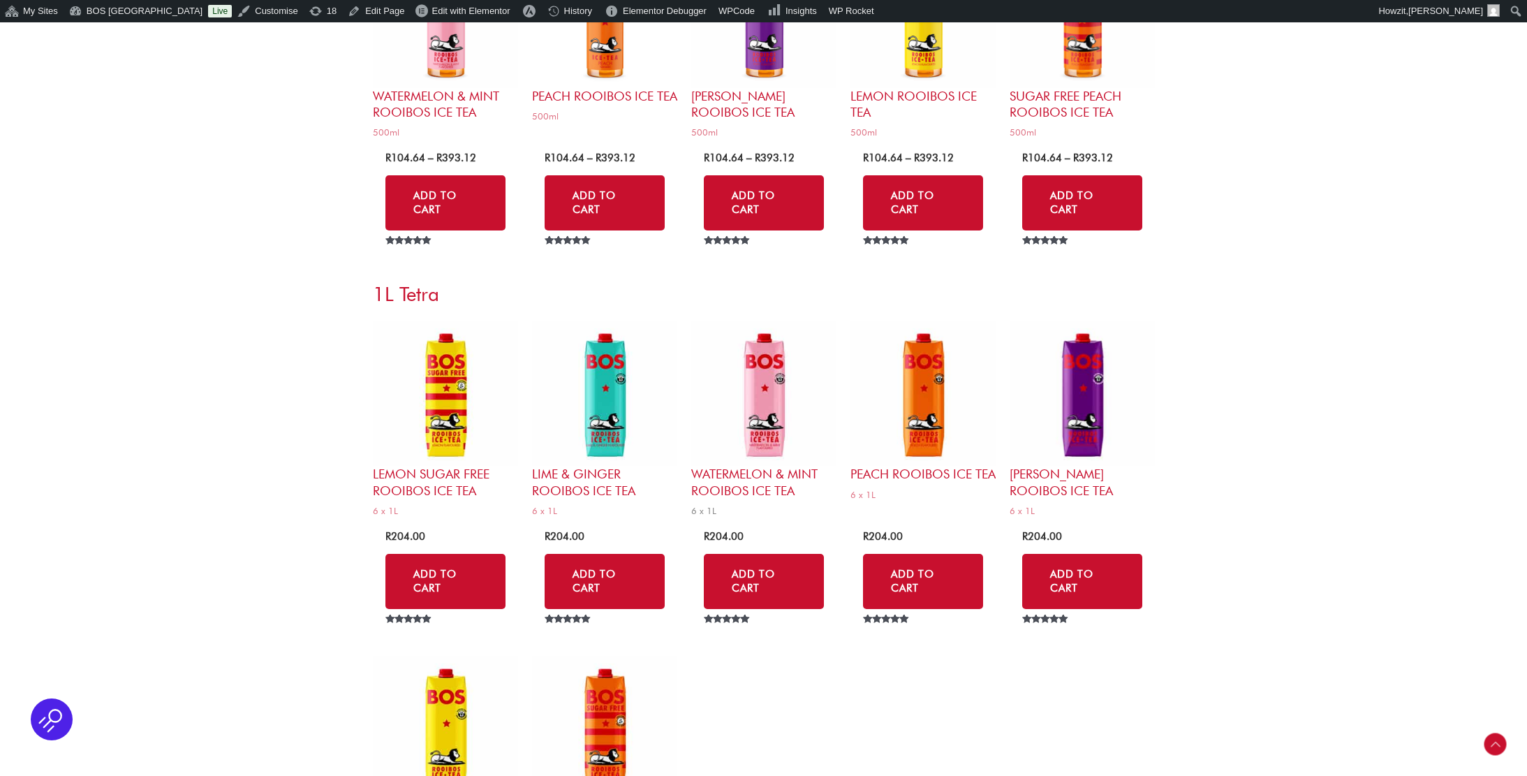
click at [753, 367] on img at bounding box center [763, 392] width 145 height 145
click at [914, 369] on img at bounding box center [922, 392] width 145 height 145
click at [1087, 371] on img at bounding box center [1082, 392] width 145 height 145
click at [451, 700] on img at bounding box center [445, 728] width 145 height 145
click at [592, 703] on img at bounding box center [604, 728] width 145 height 145
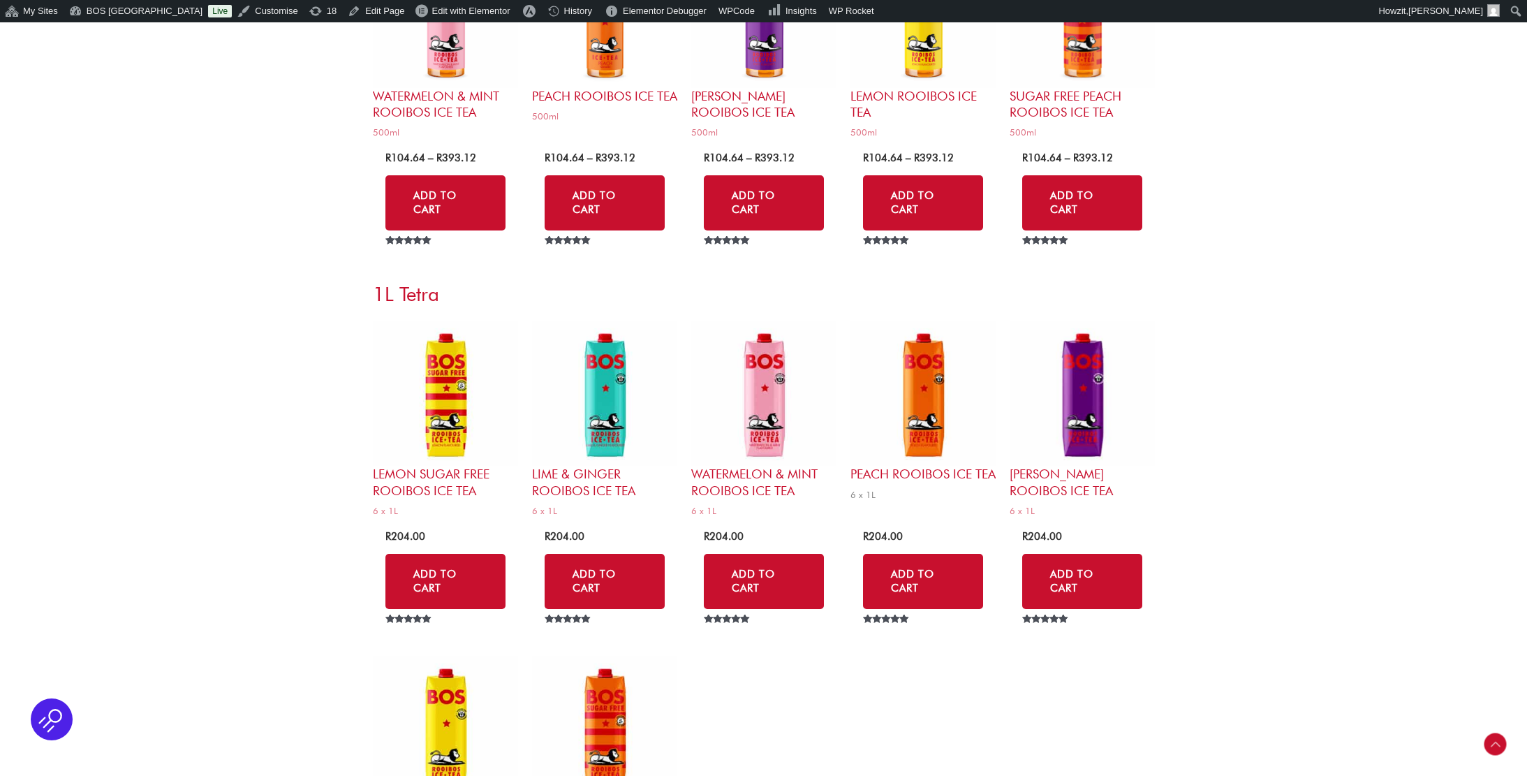
click at [919, 364] on img at bounding box center [922, 392] width 145 height 145
click at [1093, 374] on img at bounding box center [1082, 392] width 145 height 145
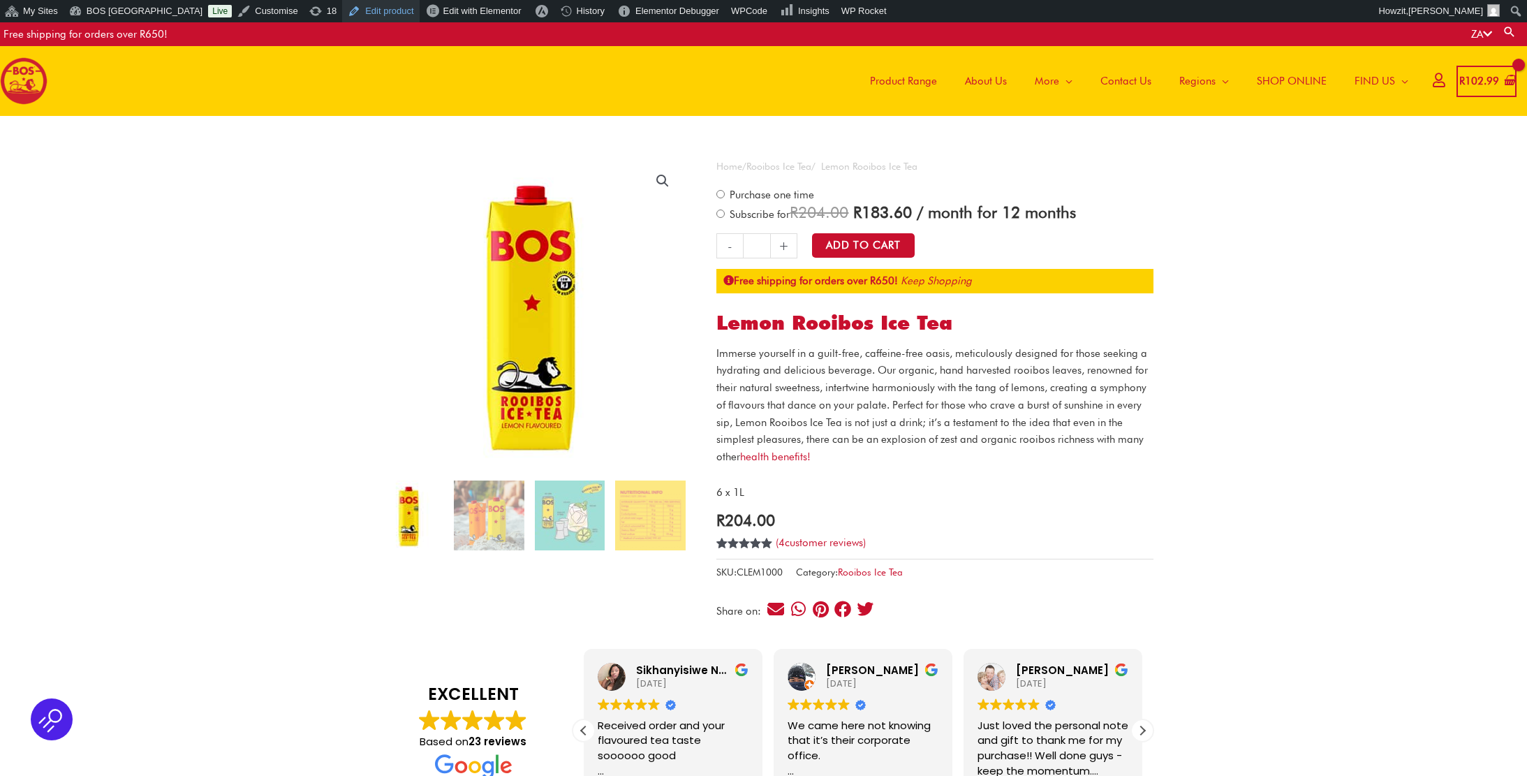
click at [344, 10] on link "Edit product" at bounding box center [380, 11] width 77 height 22
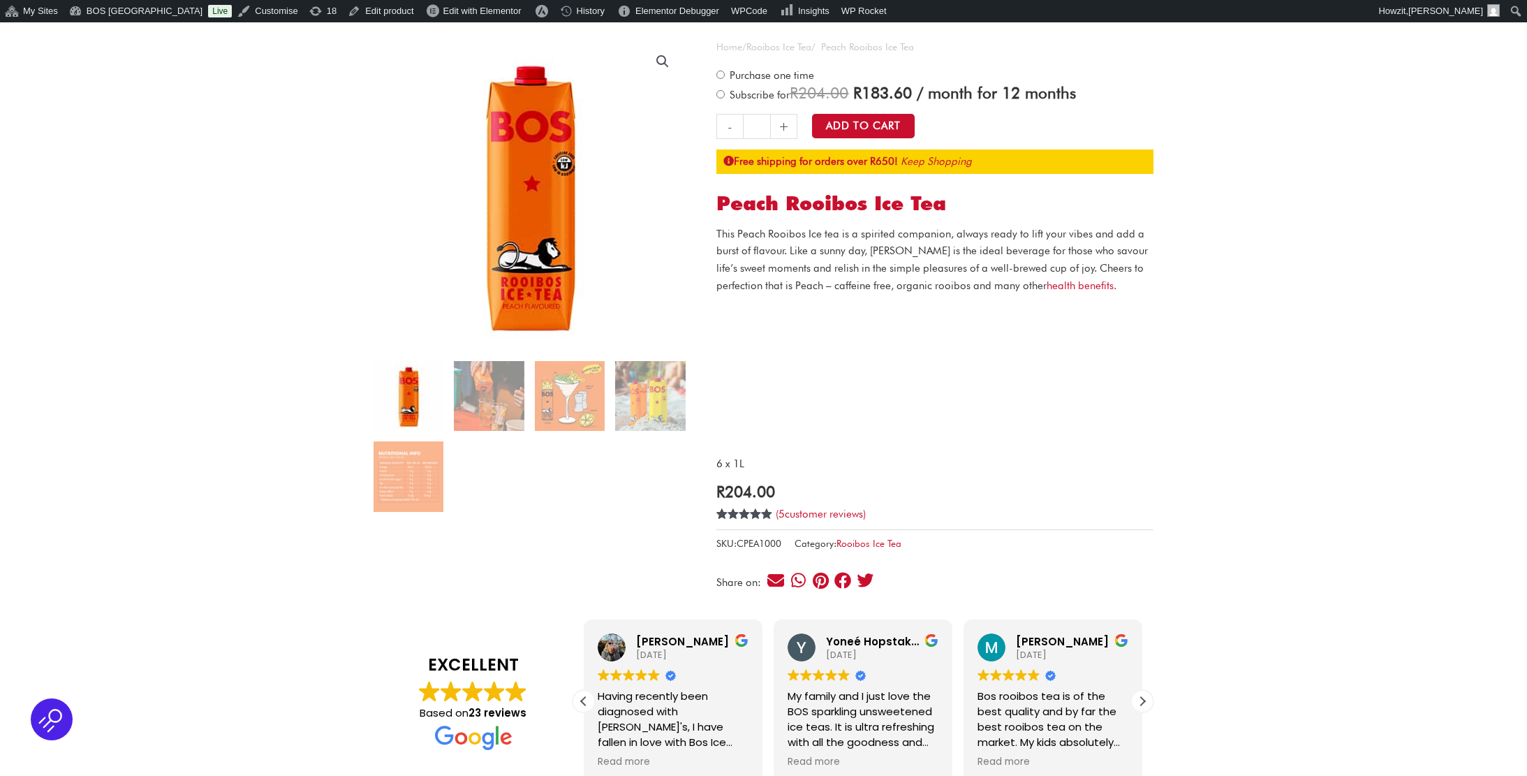
scroll to position [126, 0]
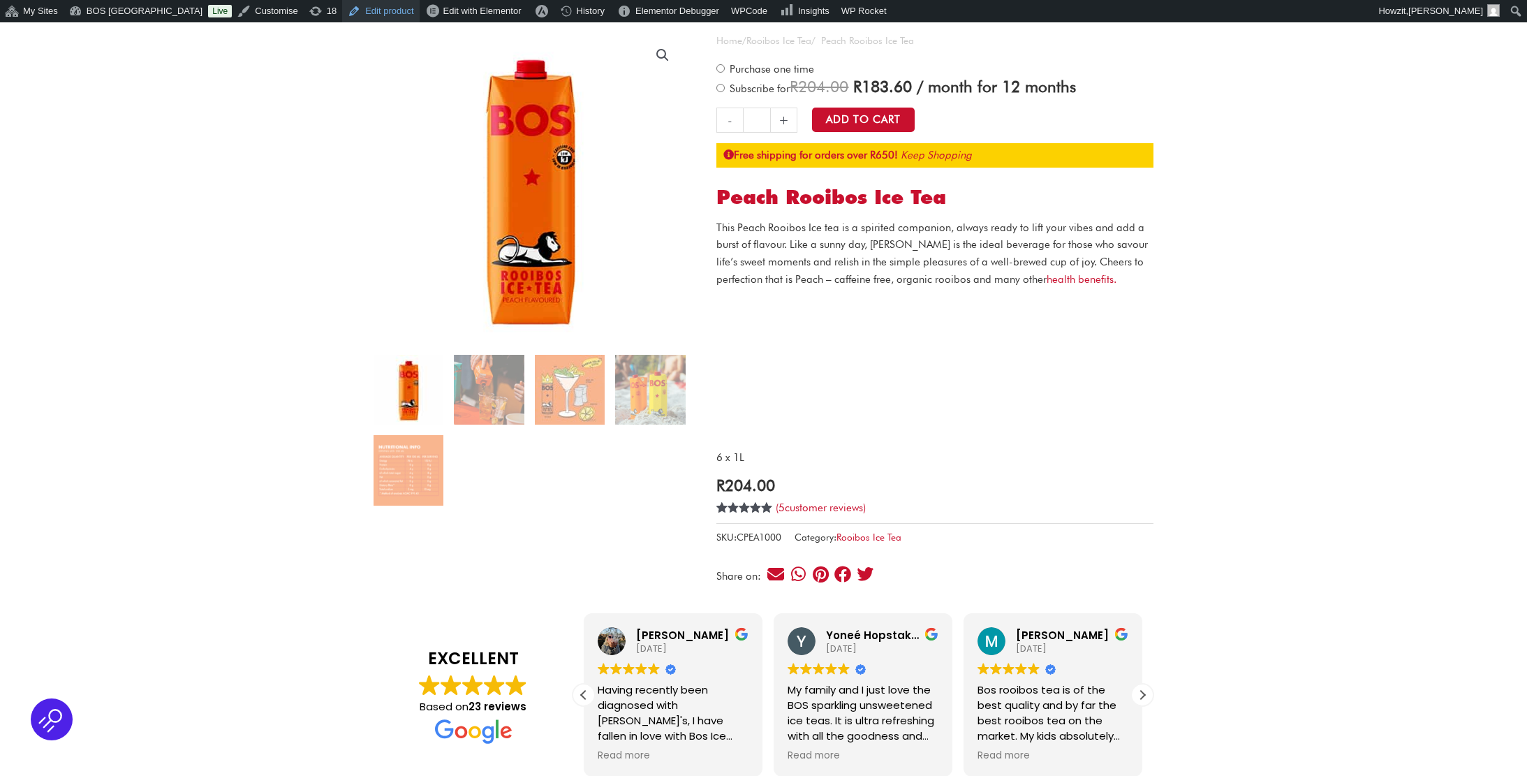
click at [342, 10] on link "Edit product" at bounding box center [380, 11] width 77 height 22
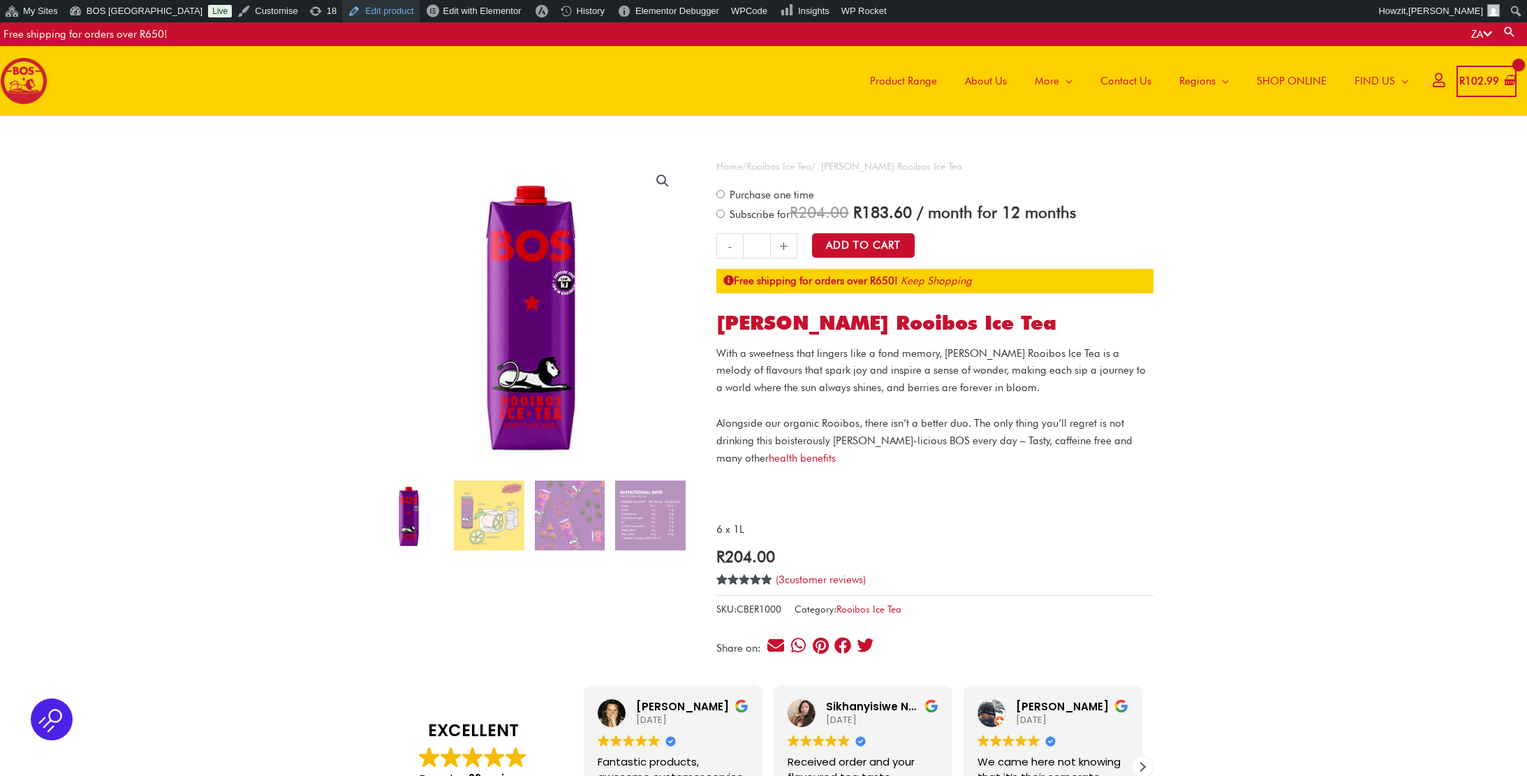
click at [342, 13] on link "Edit product" at bounding box center [380, 11] width 77 height 22
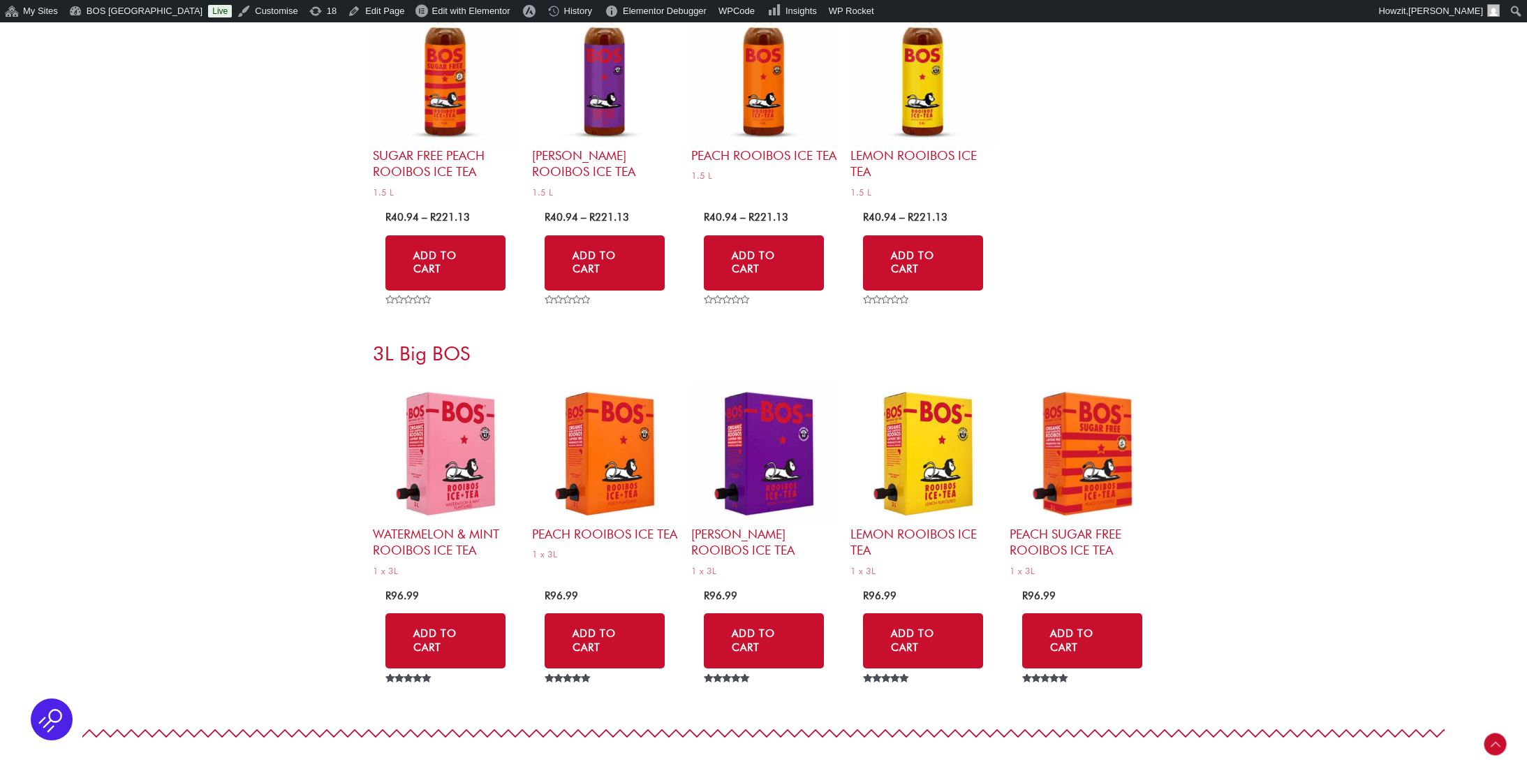
scroll to position [5576, 0]
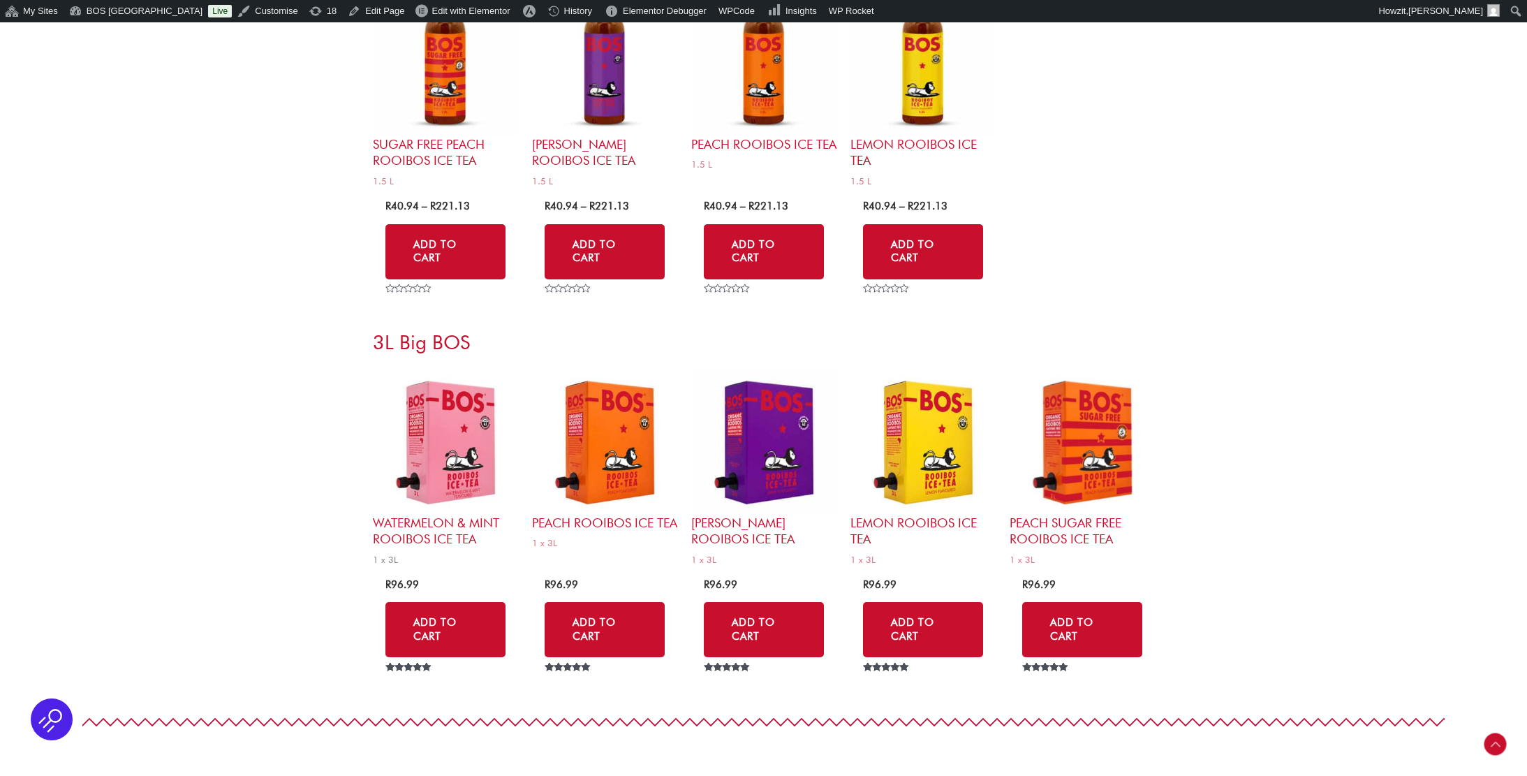
click at [479, 401] on img at bounding box center [445, 441] width 145 height 145
click at [599, 397] on img at bounding box center [604, 441] width 145 height 145
drag, startPoint x: 746, startPoint y: 397, endPoint x: 860, endPoint y: 397, distance: 113.8
click at [746, 397] on img at bounding box center [763, 441] width 145 height 145
click at [954, 400] on img at bounding box center [922, 441] width 145 height 145
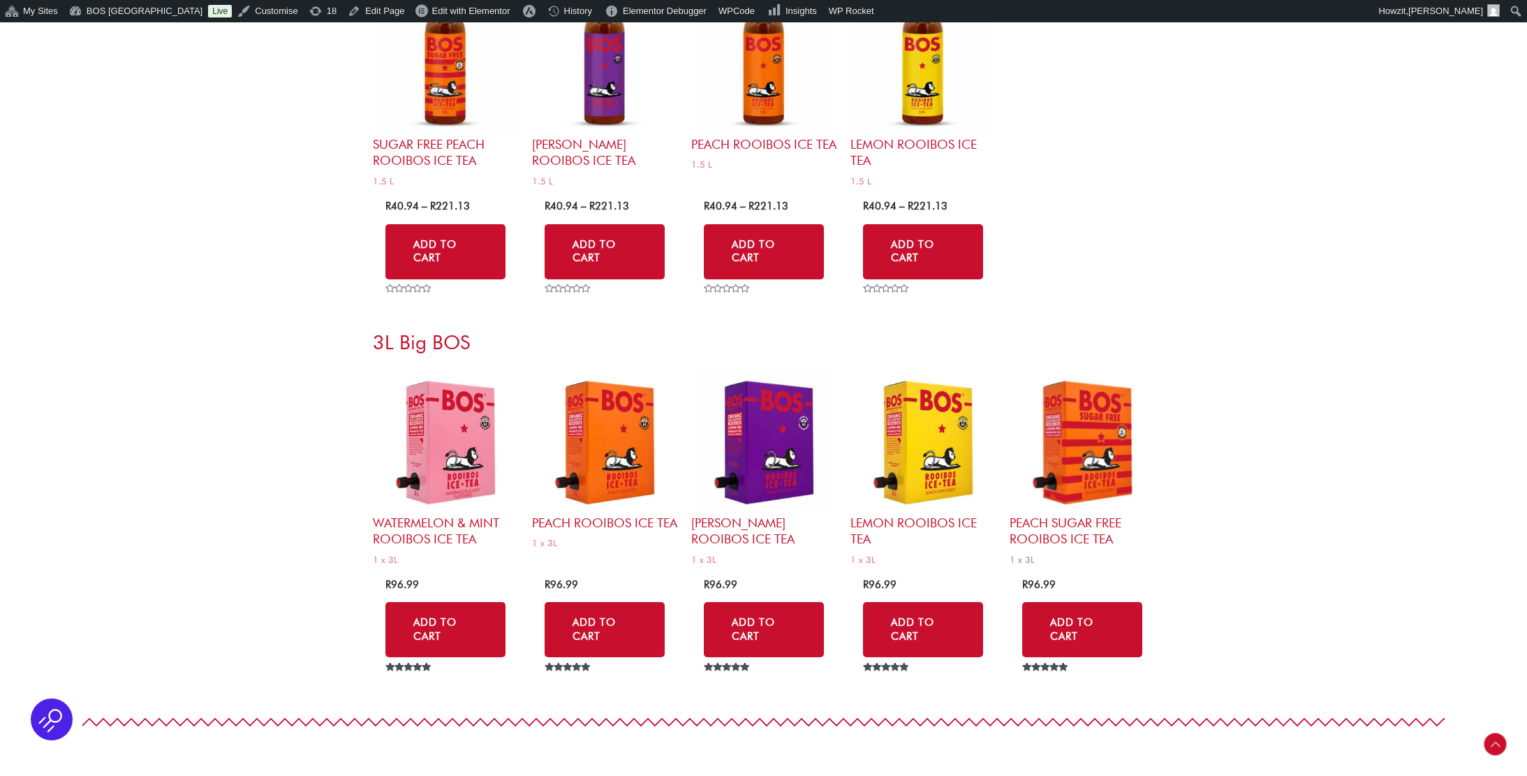
click at [1058, 401] on img at bounding box center [1082, 441] width 145 height 145
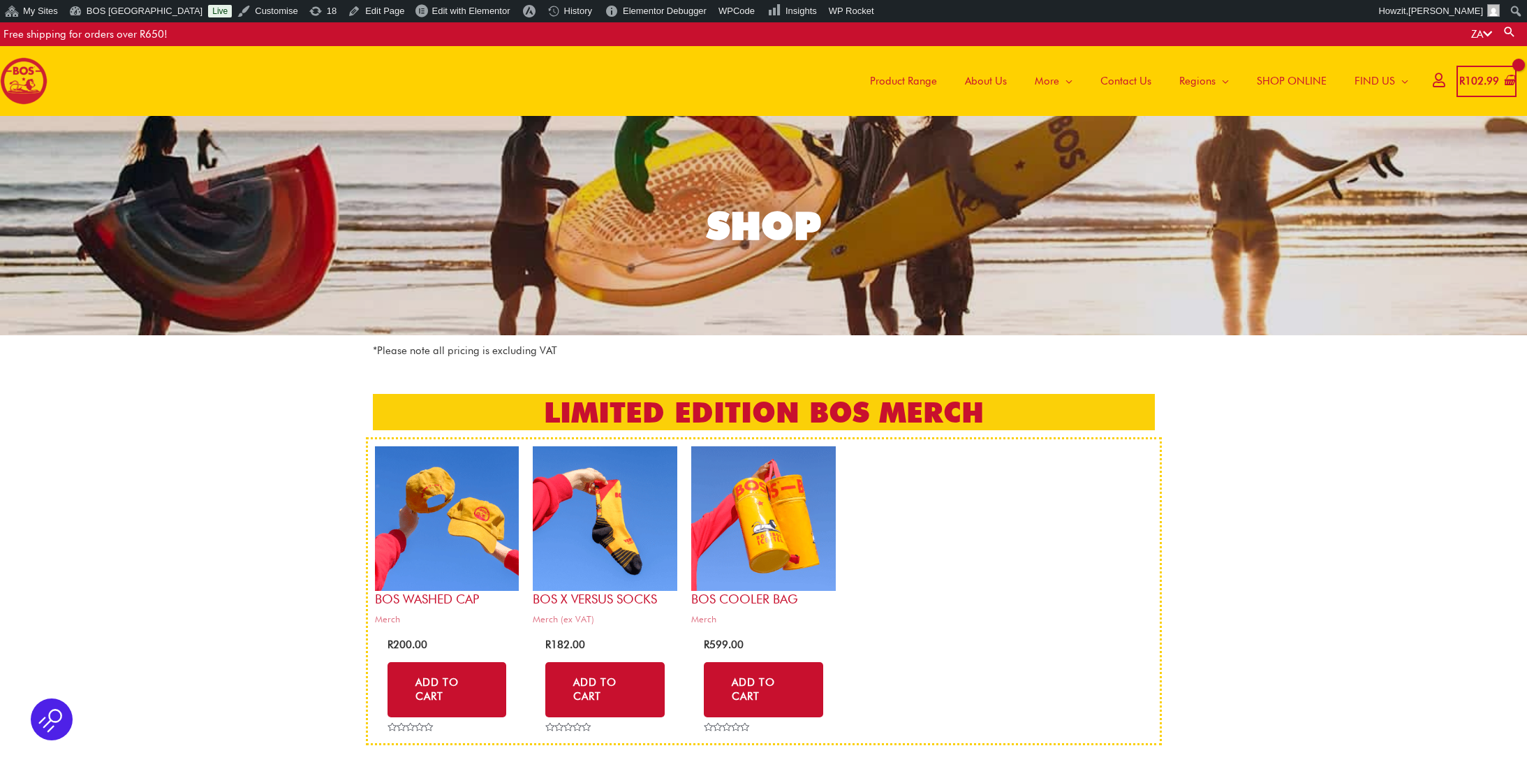
scroll to position [0, 0]
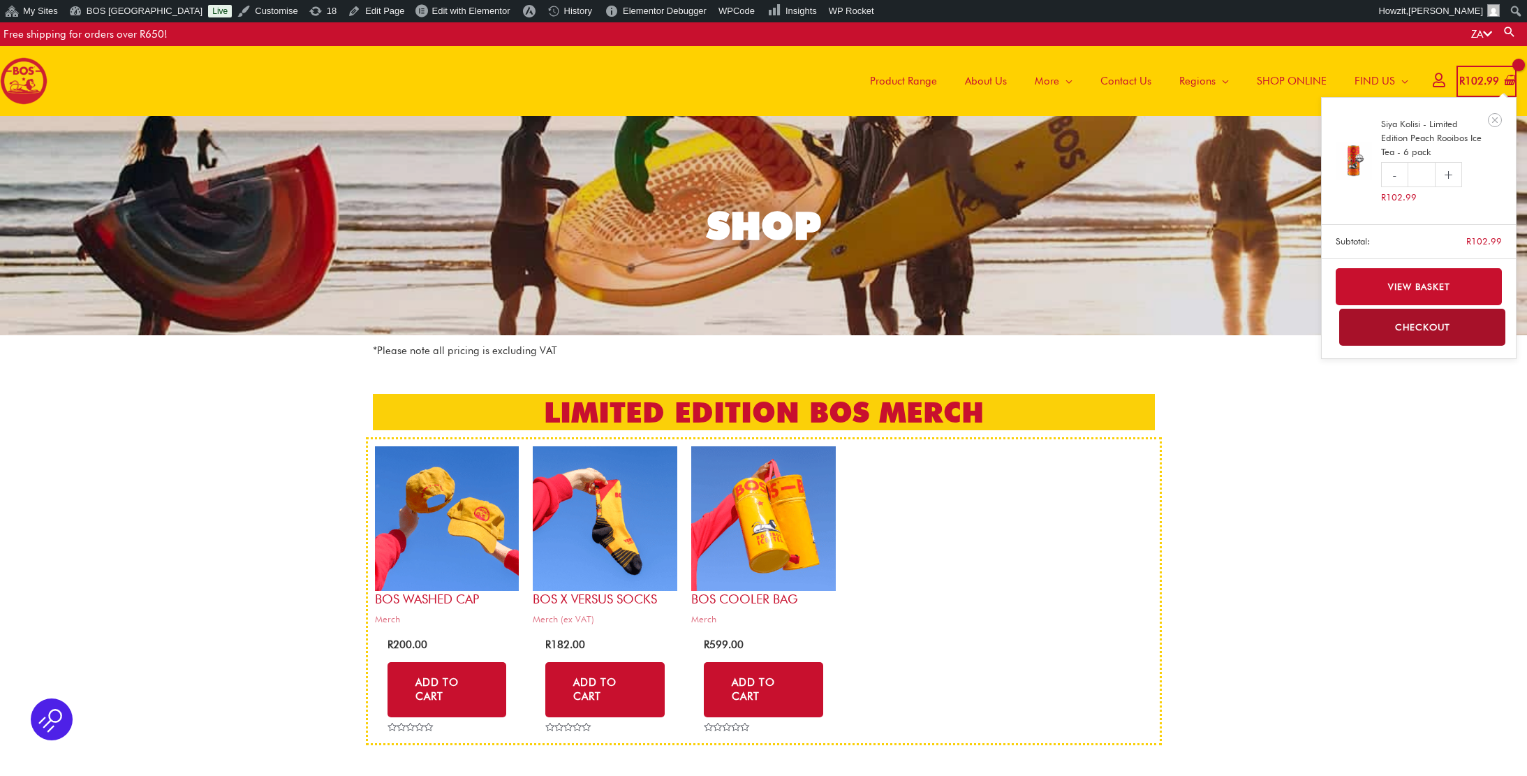
click at [1507, 78] on icon "View Shopping Cart, 1 items" at bounding box center [1509, 81] width 12 height 13
click at [1496, 119] on icon "Remove Siya Kolisi - Limited Edition Peach Rooibos Ice Tea - 6 pack from cart" at bounding box center [1495, 120] width 6 height 6
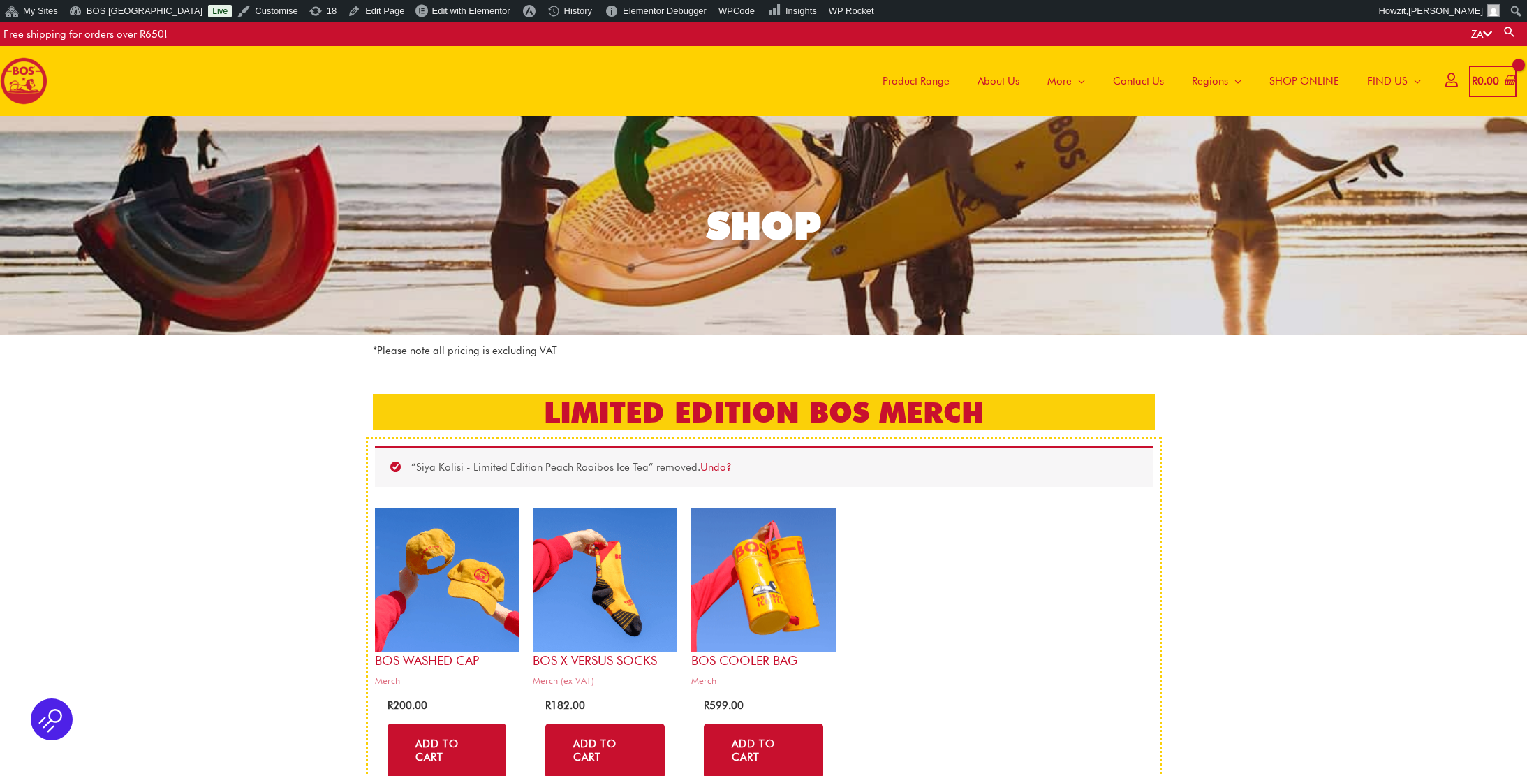
click at [28, 95] on img at bounding box center [23, 80] width 47 height 47
